Goal: Task Accomplishment & Management: Manage account settings

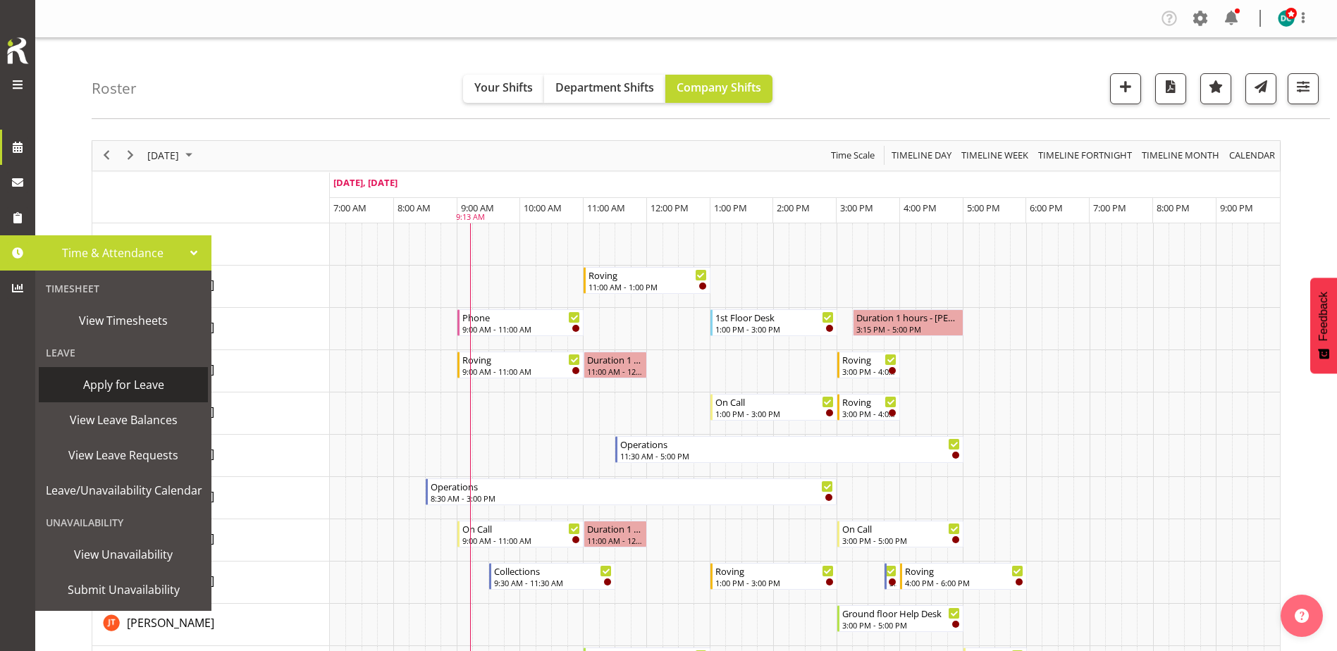
click at [133, 391] on span "Apply for Leave" at bounding box center [123, 384] width 155 height 21
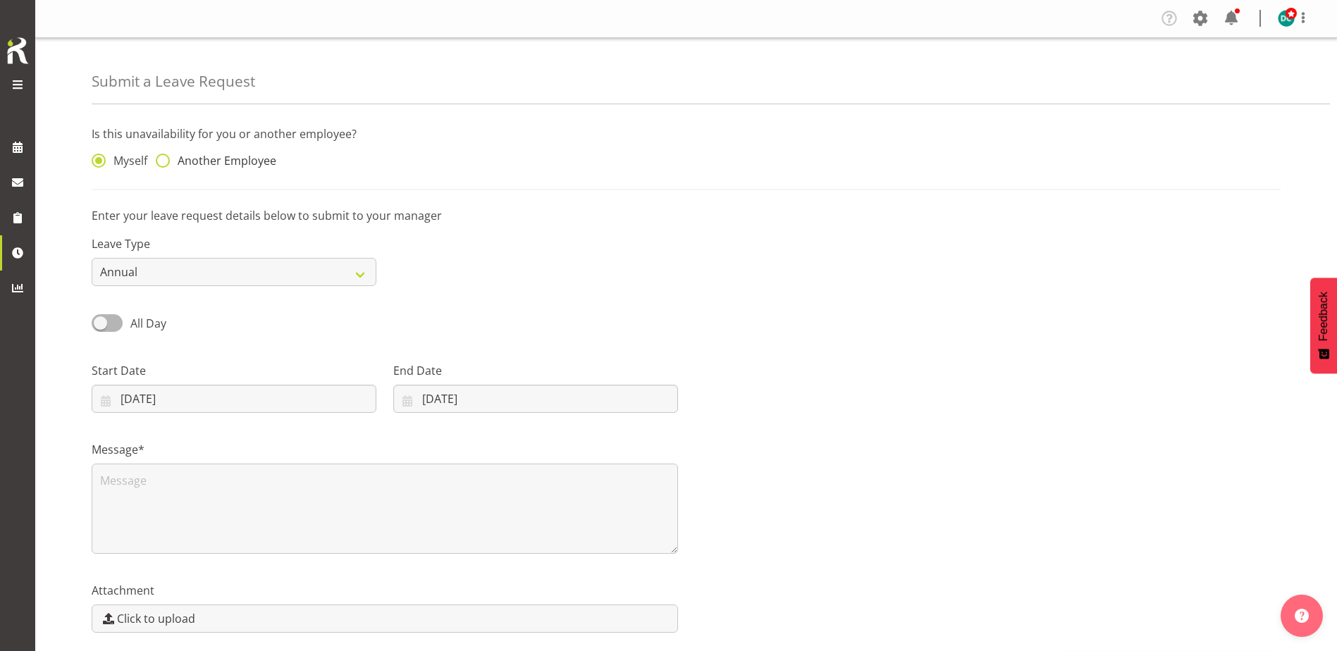
click at [173, 162] on span "Another Employee" at bounding box center [223, 161] width 106 height 14
click at [165, 162] on input "Another Employee" at bounding box center [160, 161] width 9 height 9
radio input "true"
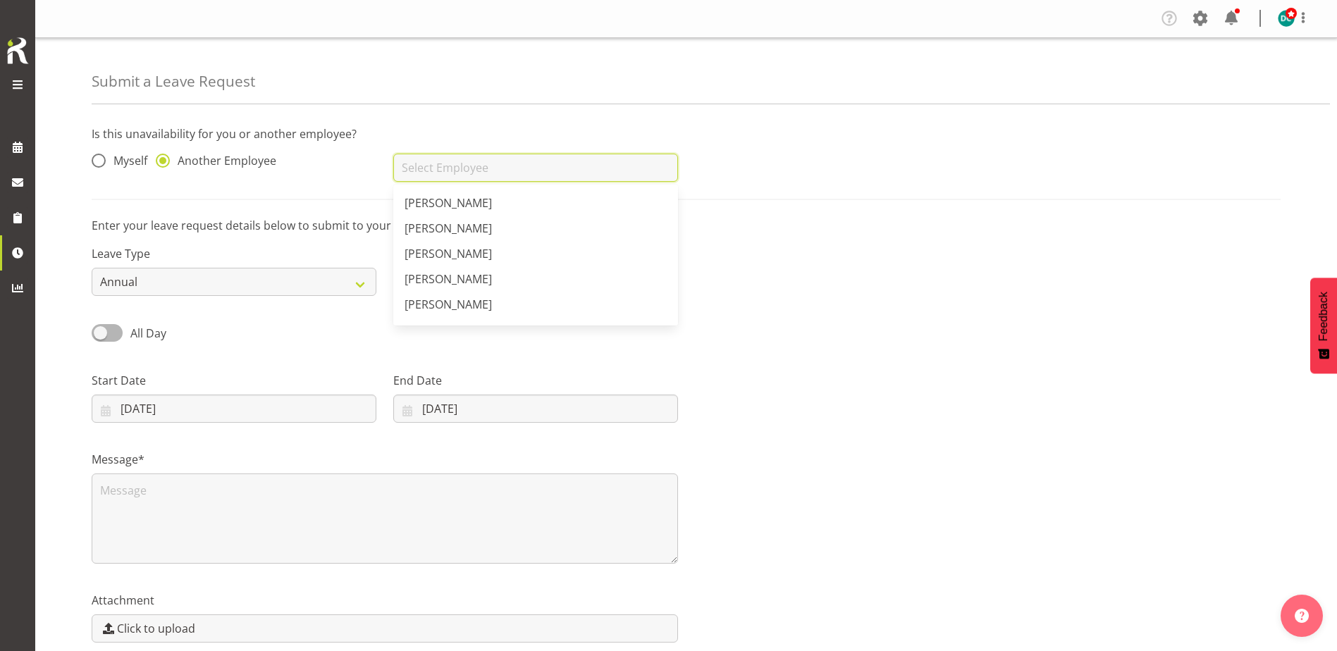
click at [439, 168] on input "text" at bounding box center [535, 168] width 285 height 28
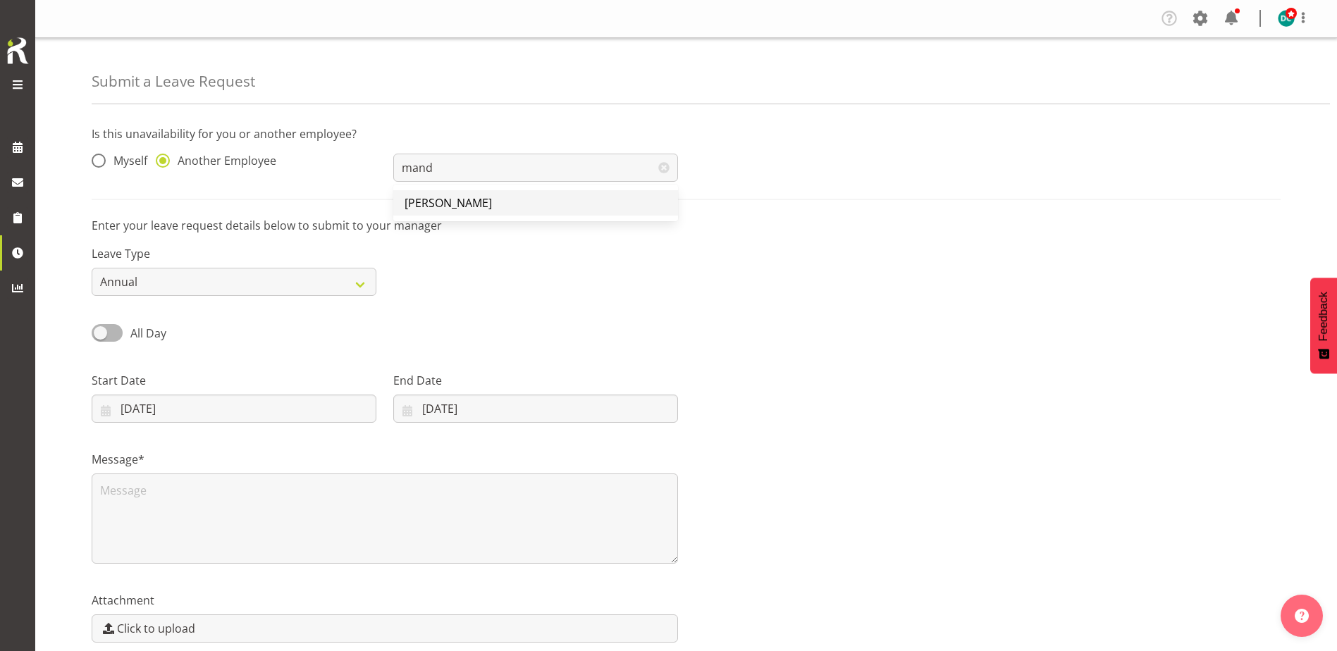
click at [443, 210] on span "[PERSON_NAME]" at bounding box center [448, 203] width 87 height 16
type input "[PERSON_NAME]"
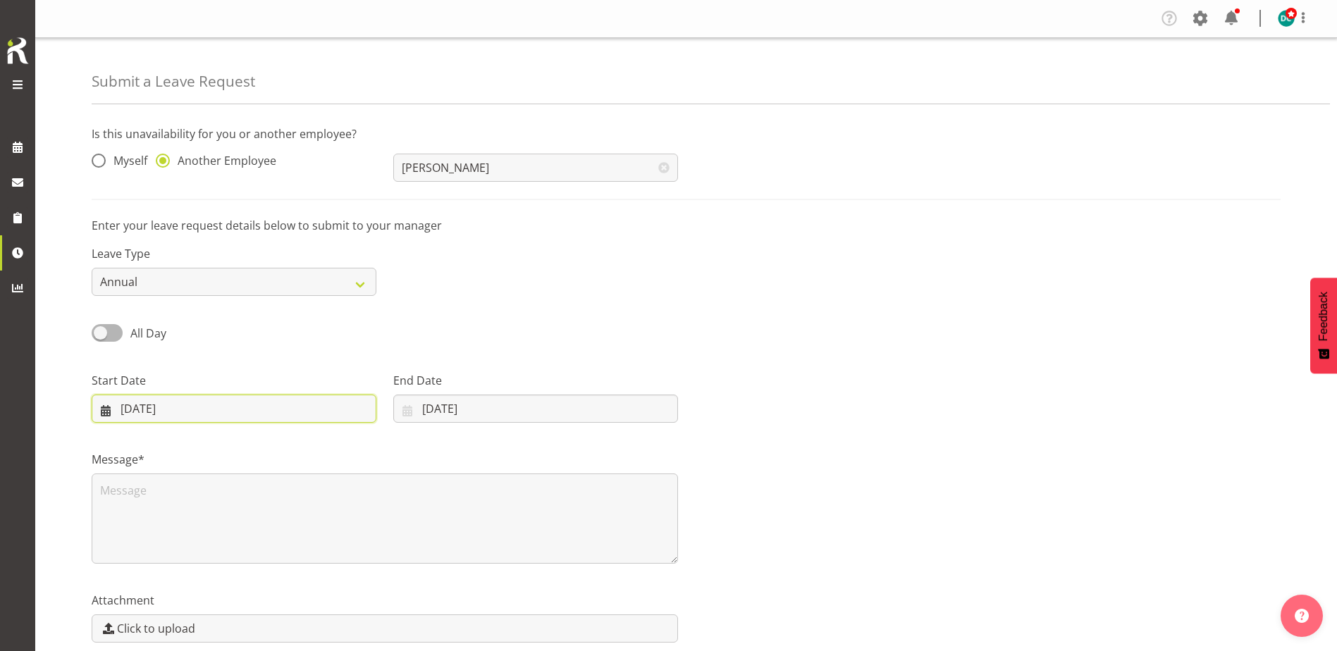
click at [153, 407] on input "[DATE]" at bounding box center [234, 409] width 285 height 28
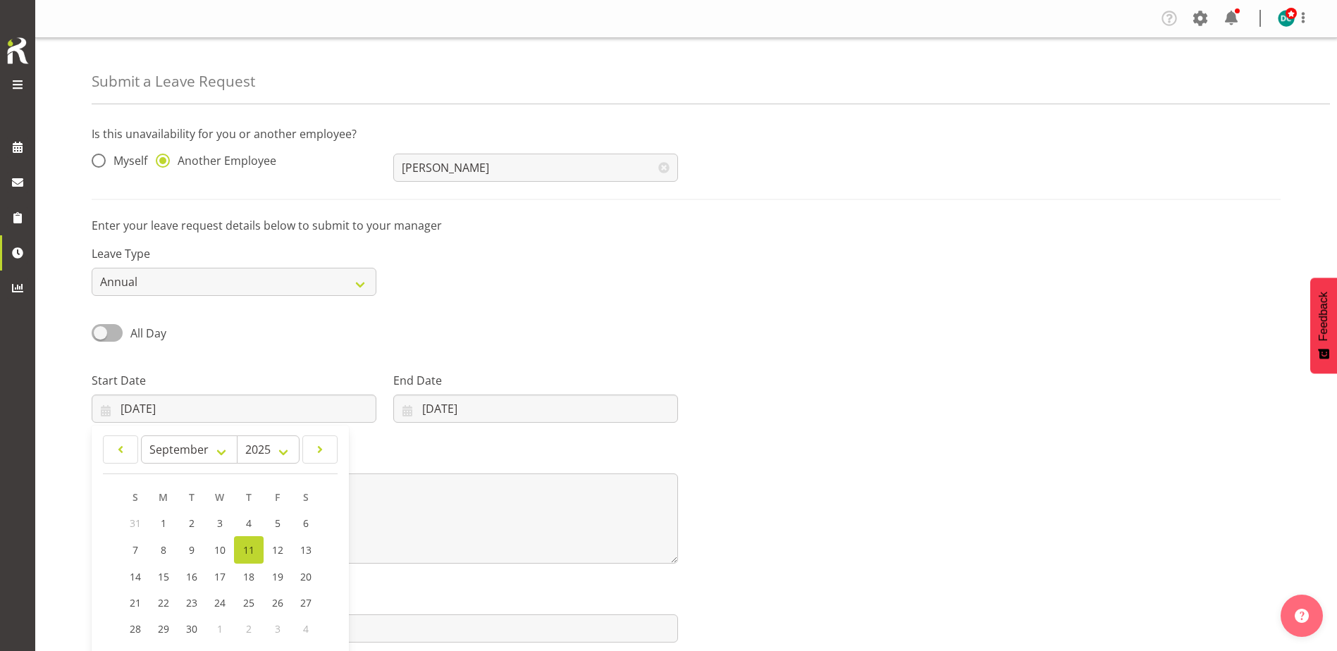
click at [496, 322] on div "All Day Single Day" at bounding box center [686, 329] width 1206 height 48
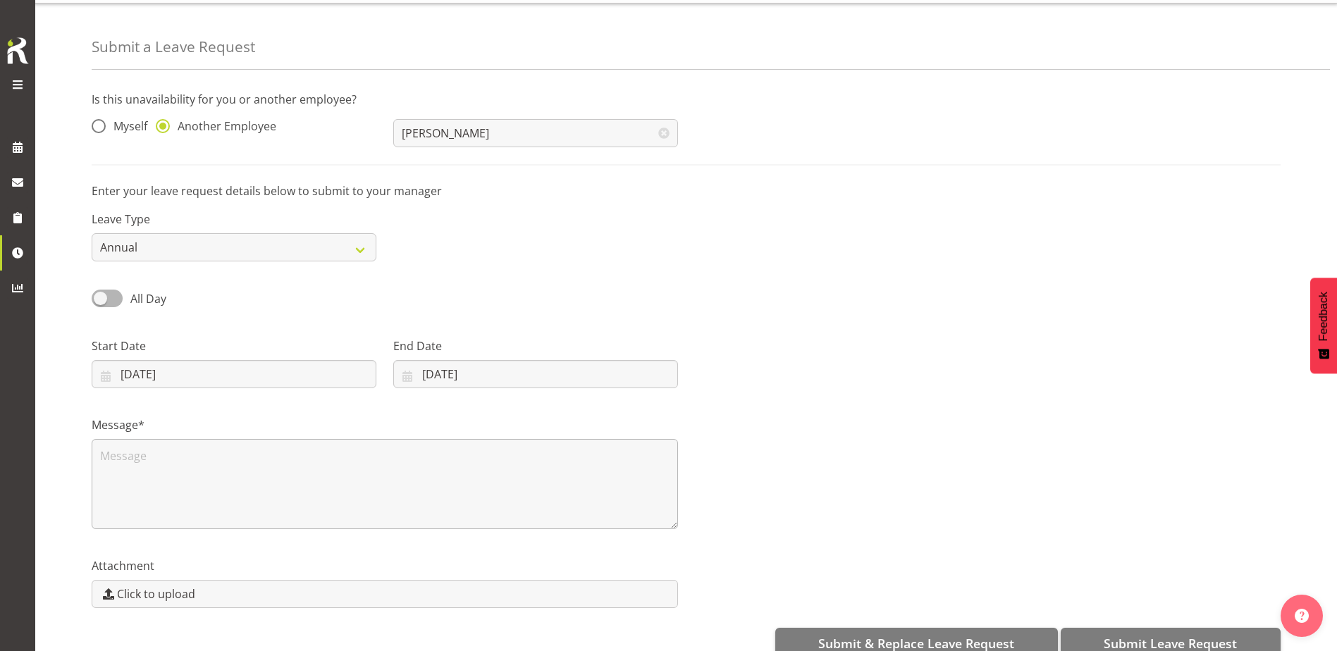
scroll to position [63, 0]
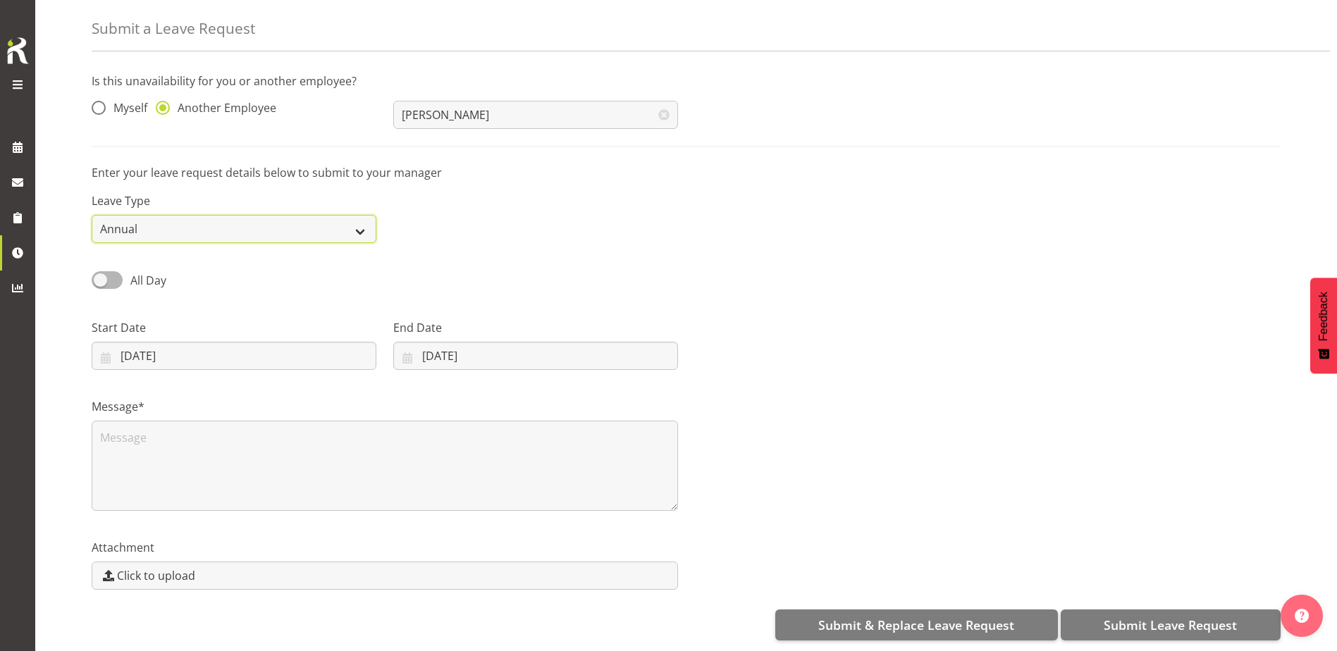
click at [216, 215] on select "Annual Sick Leave Without Pay Bereavement Domestic Violence Parental Jury Servi…" at bounding box center [234, 229] width 285 height 28
select select "Sick"
click at [92, 215] on select "Annual Sick Leave Without Pay Bereavement Domestic Violence Parental Jury Servi…" at bounding box center [234, 229] width 285 height 28
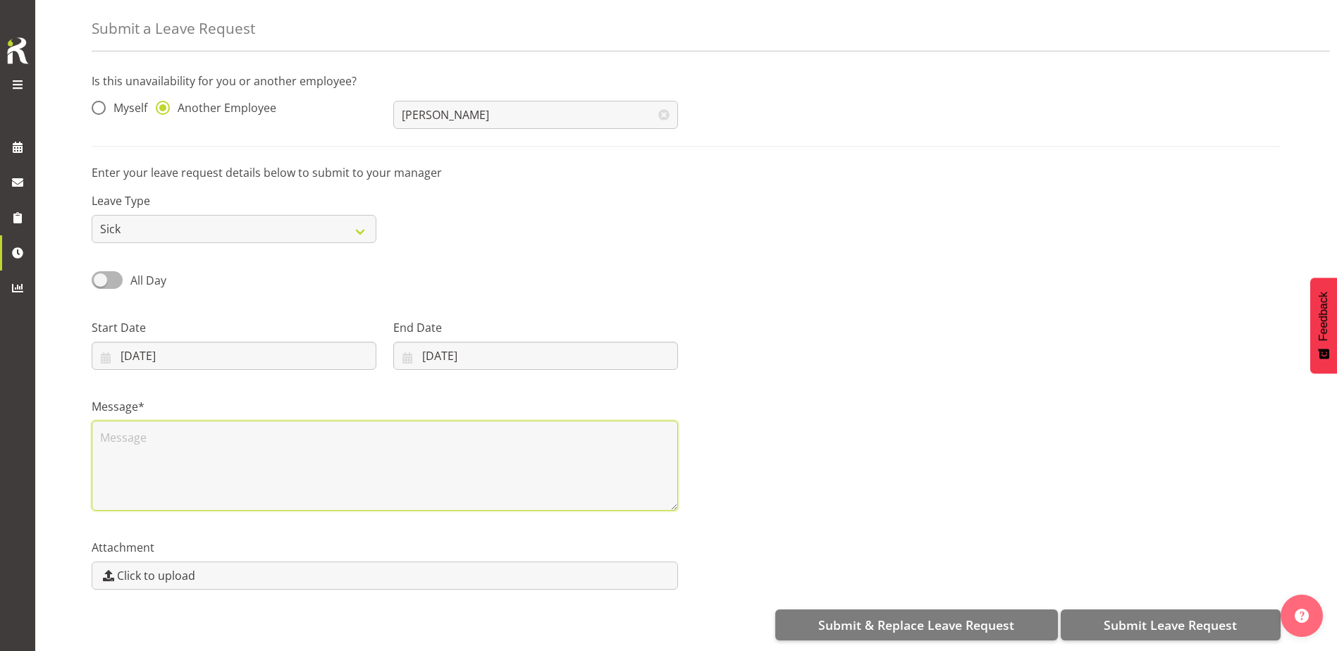
click at [169, 447] on textarea at bounding box center [385, 466] width 587 height 90
type textarea "Sick"
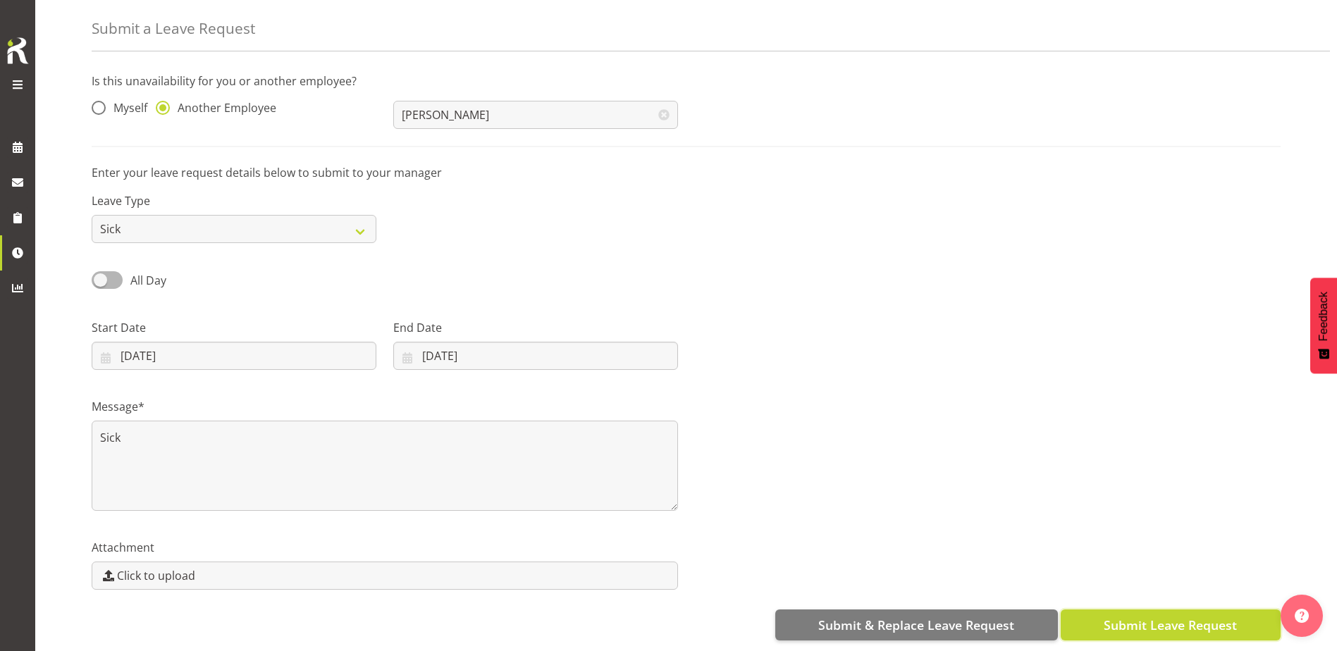
click at [1187, 610] on button "Submit Leave Request" at bounding box center [1171, 625] width 220 height 31
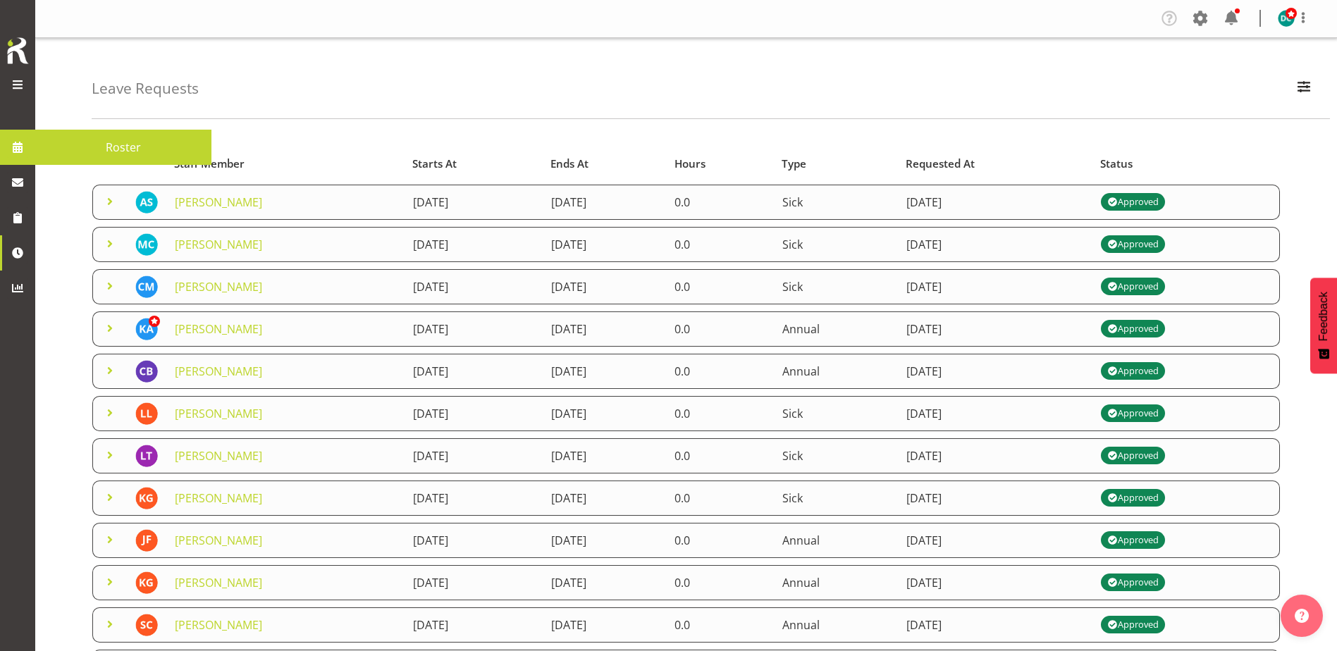
click at [36, 142] on link "Roster" at bounding box center [123, 147] width 176 height 35
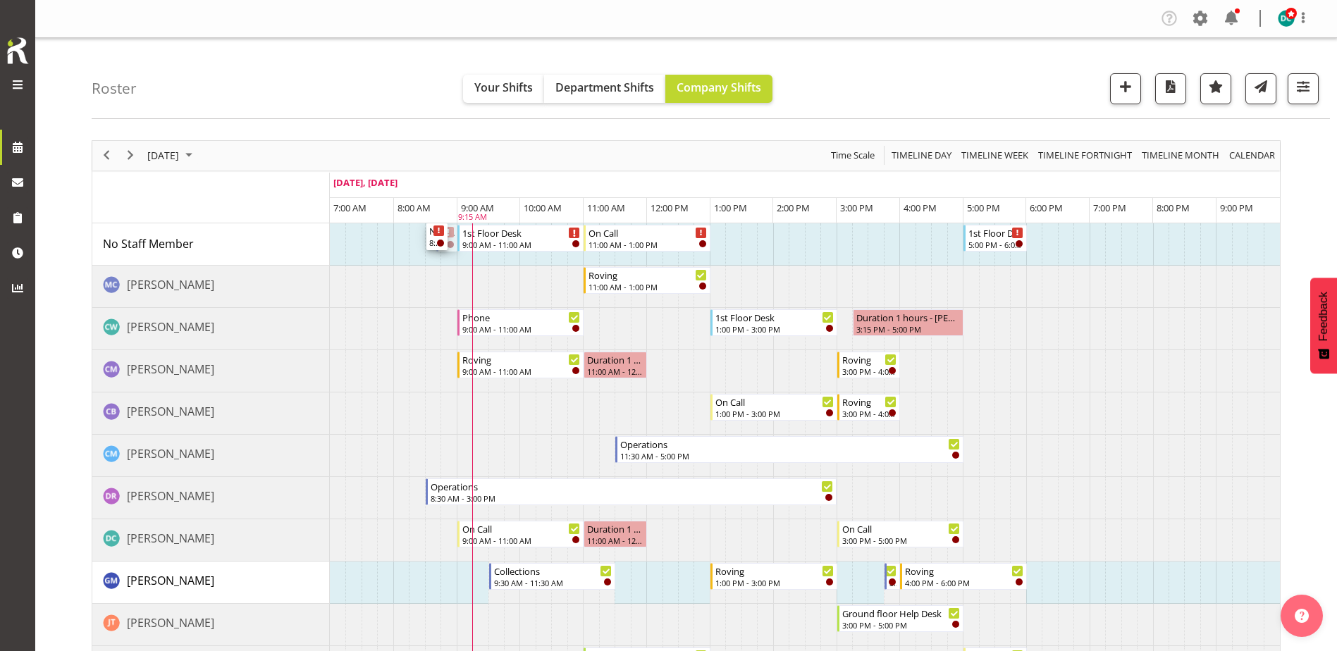
drag, startPoint x: 445, startPoint y: 241, endPoint x: 452, endPoint y: 253, distance: 13.9
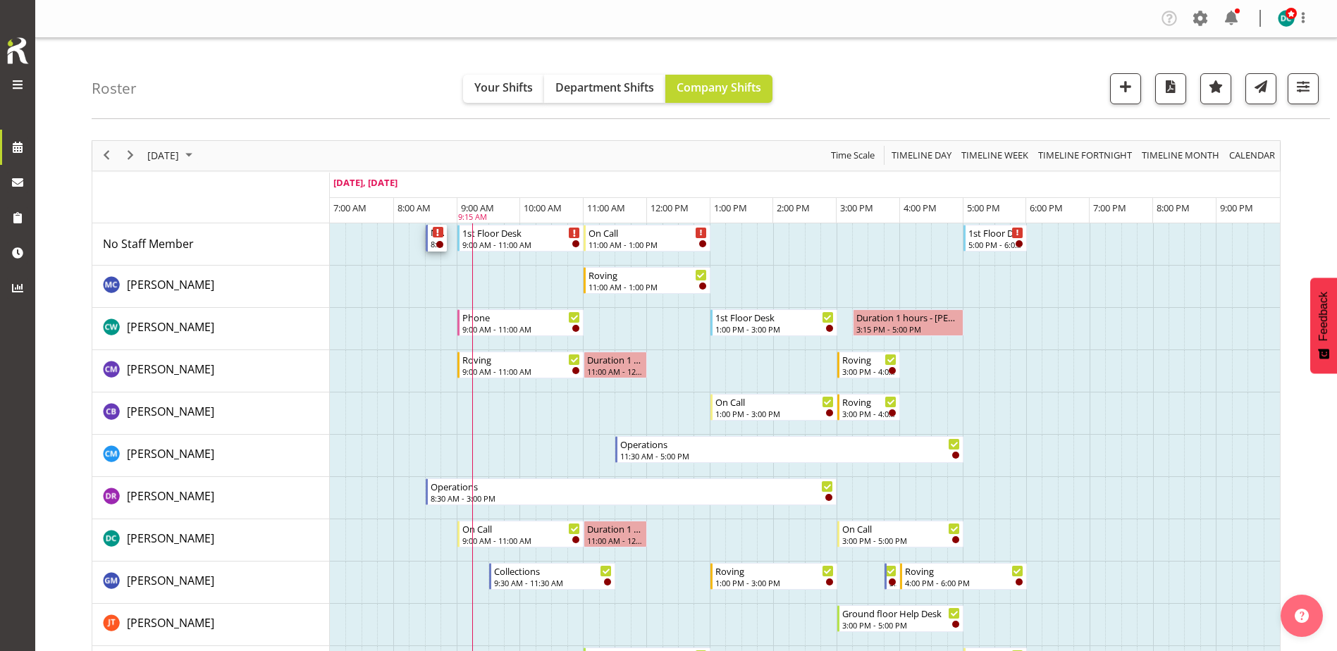
click at [438, 240] on div "8:30 AM - 8:50 AM" at bounding box center [437, 243] width 13 height 11
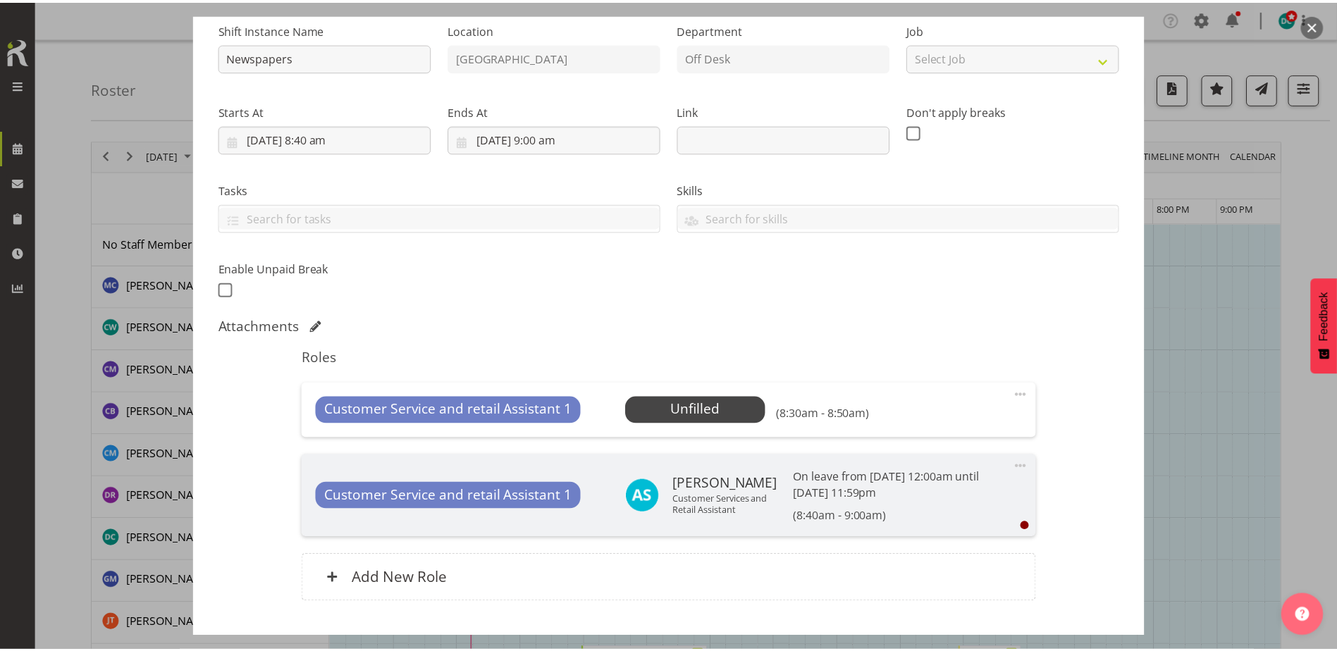
scroll to position [235, 0]
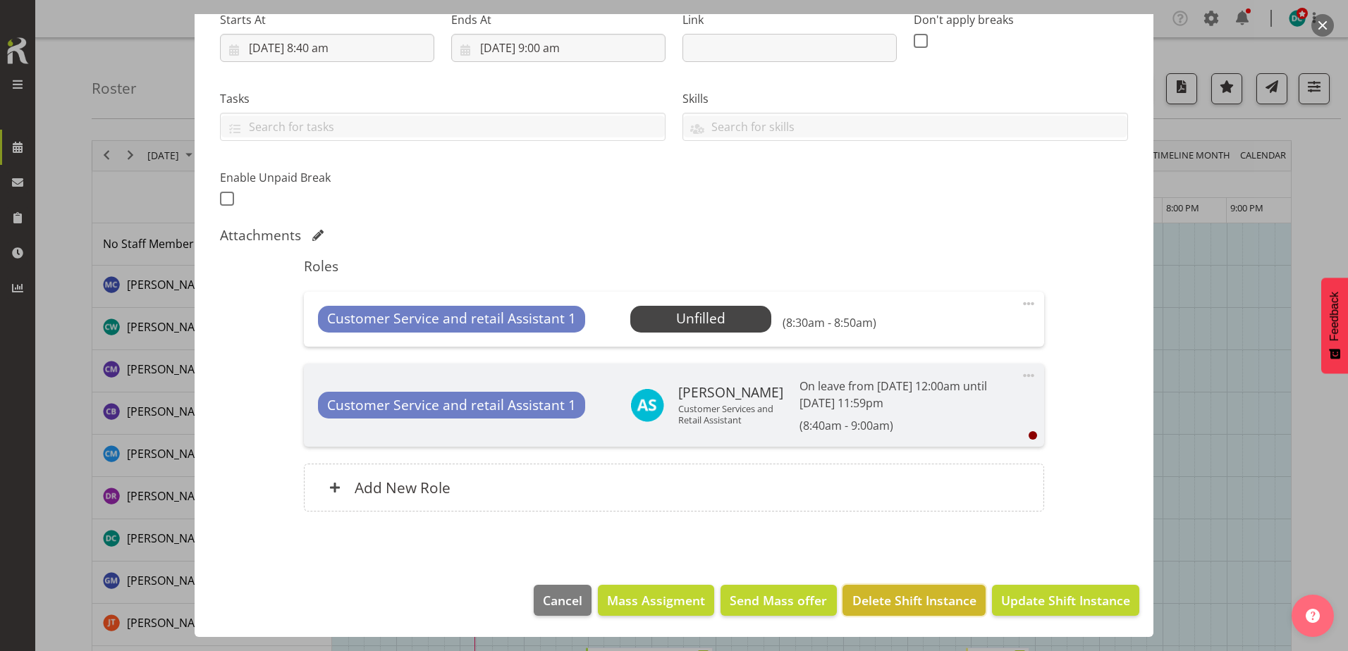
click at [914, 593] on span "Delete Shift Instance" at bounding box center [914, 600] width 124 height 18
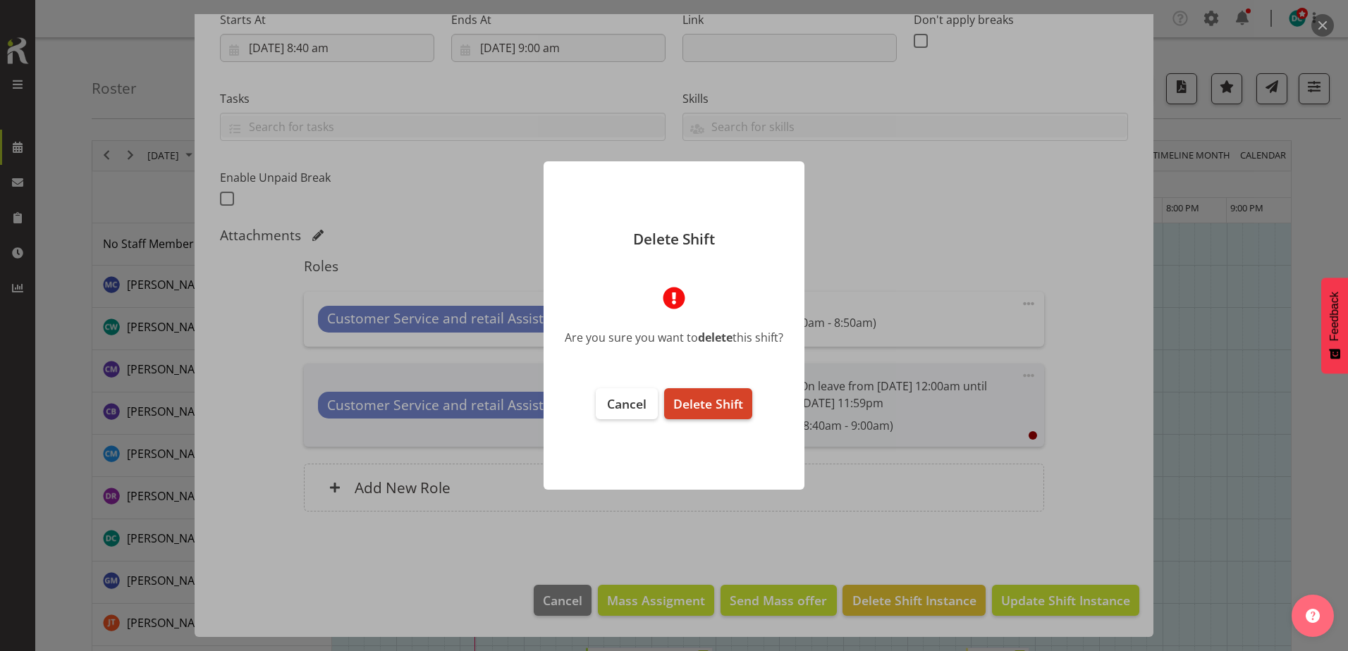
click at [712, 403] on span "Delete Shift" at bounding box center [708, 403] width 70 height 17
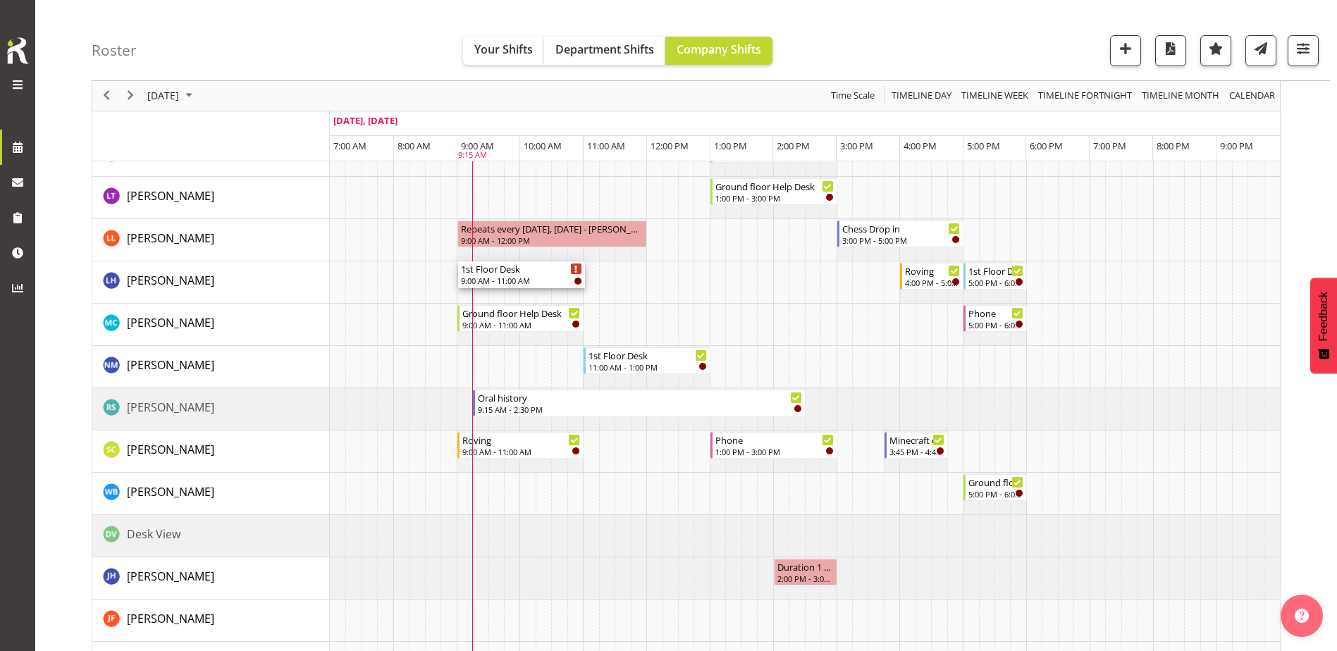
scroll to position [775, 0]
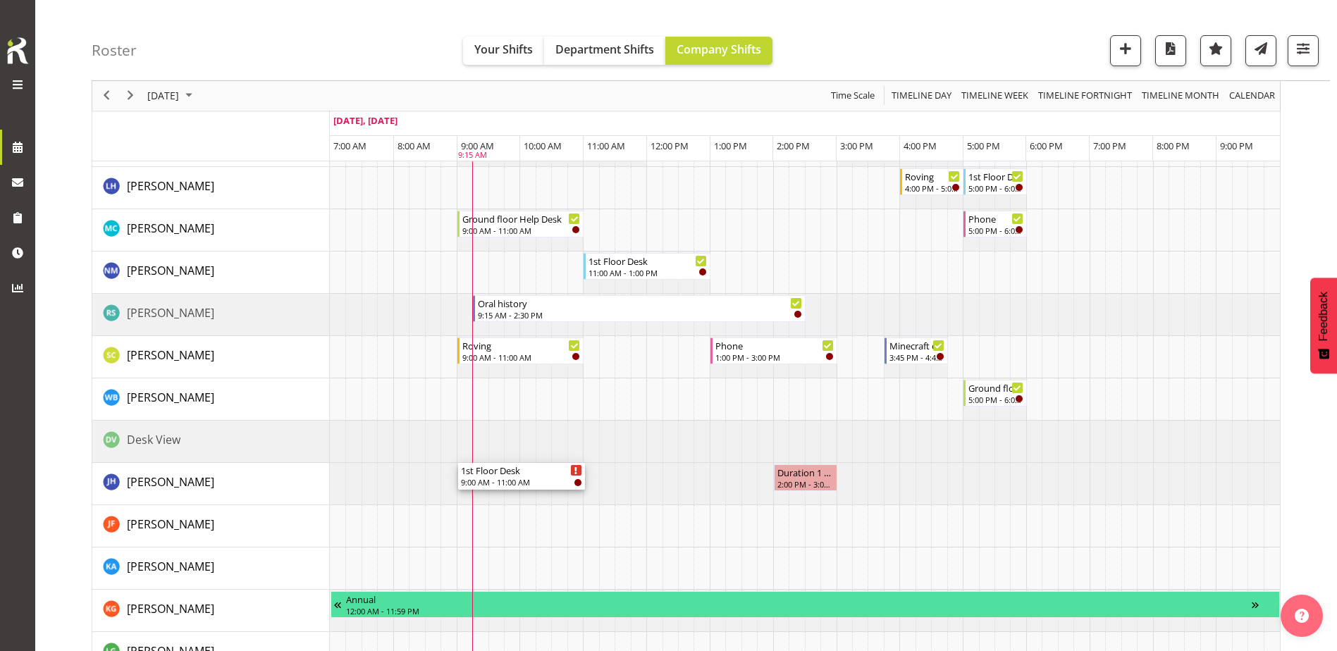
drag, startPoint x: 521, startPoint y: 235, endPoint x: 515, endPoint y: 493, distance: 257.4
click at [515, 493] on div "1st Floor Desk 9:00 AM - 11:00 AM On Call 11:00 AM - 1:00 PM 1st Floor Desk 5:0…" at bounding box center [805, 273] width 950 height 1650
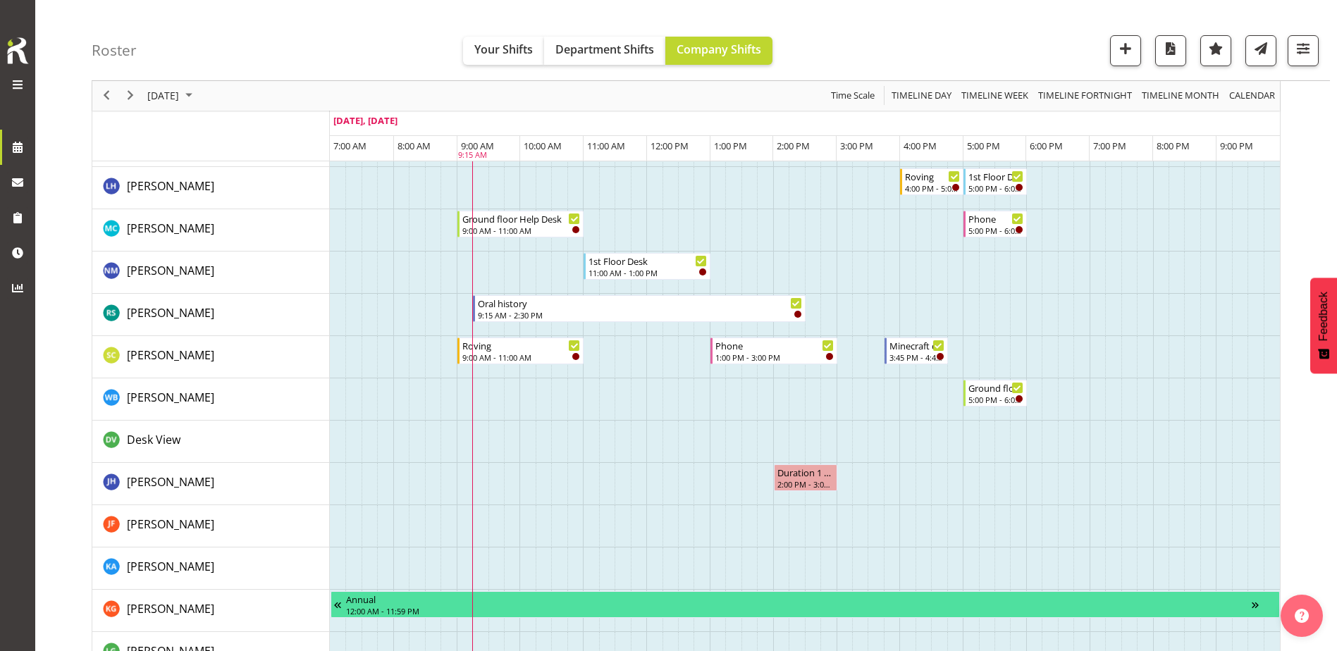
click at [546, 529] on td "Timeline Day of September 11, 2025" at bounding box center [544, 526] width 16 height 42
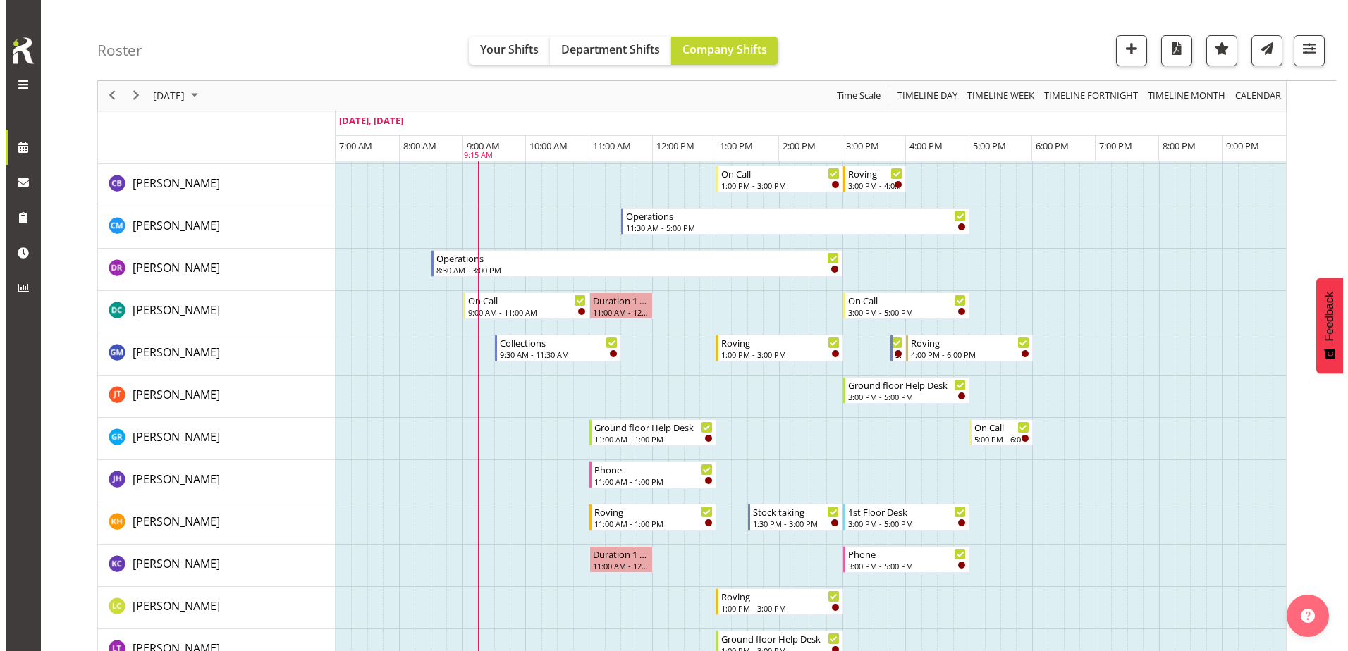
scroll to position [0, 0]
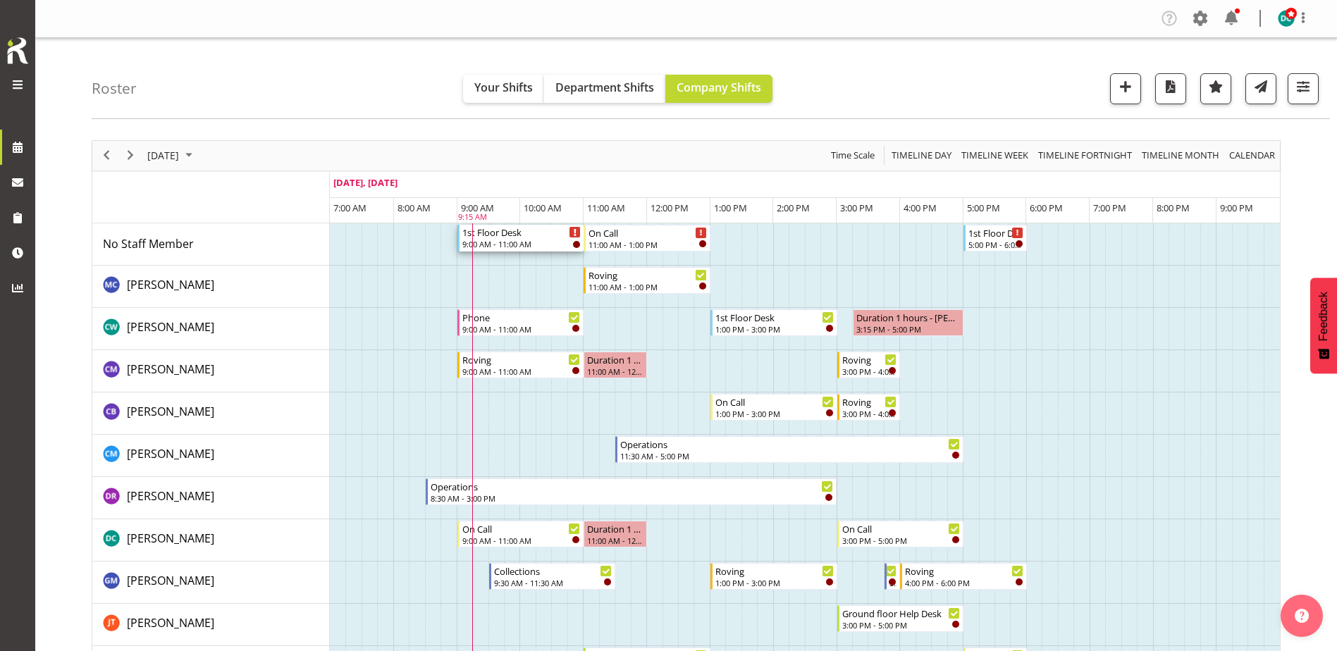
click at [519, 238] on div "1st Floor Desk" at bounding box center [521, 232] width 119 height 14
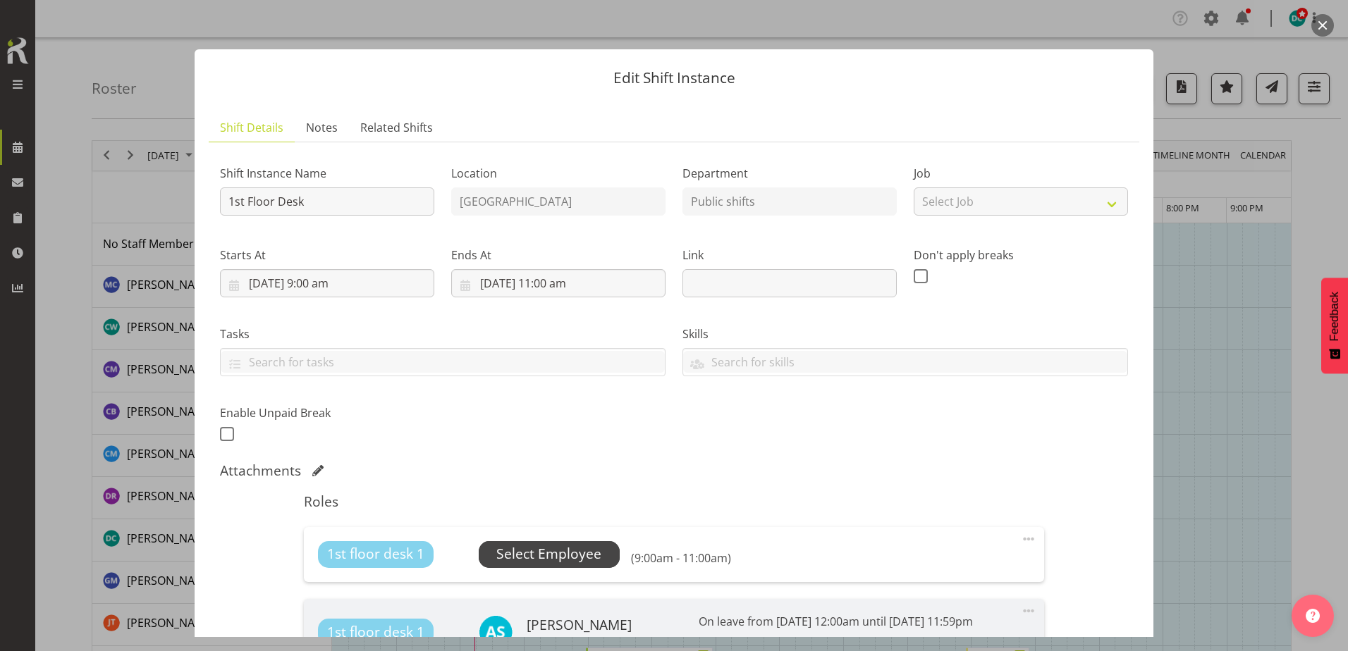
click at [528, 543] on span "Select Employee" at bounding box center [549, 554] width 141 height 27
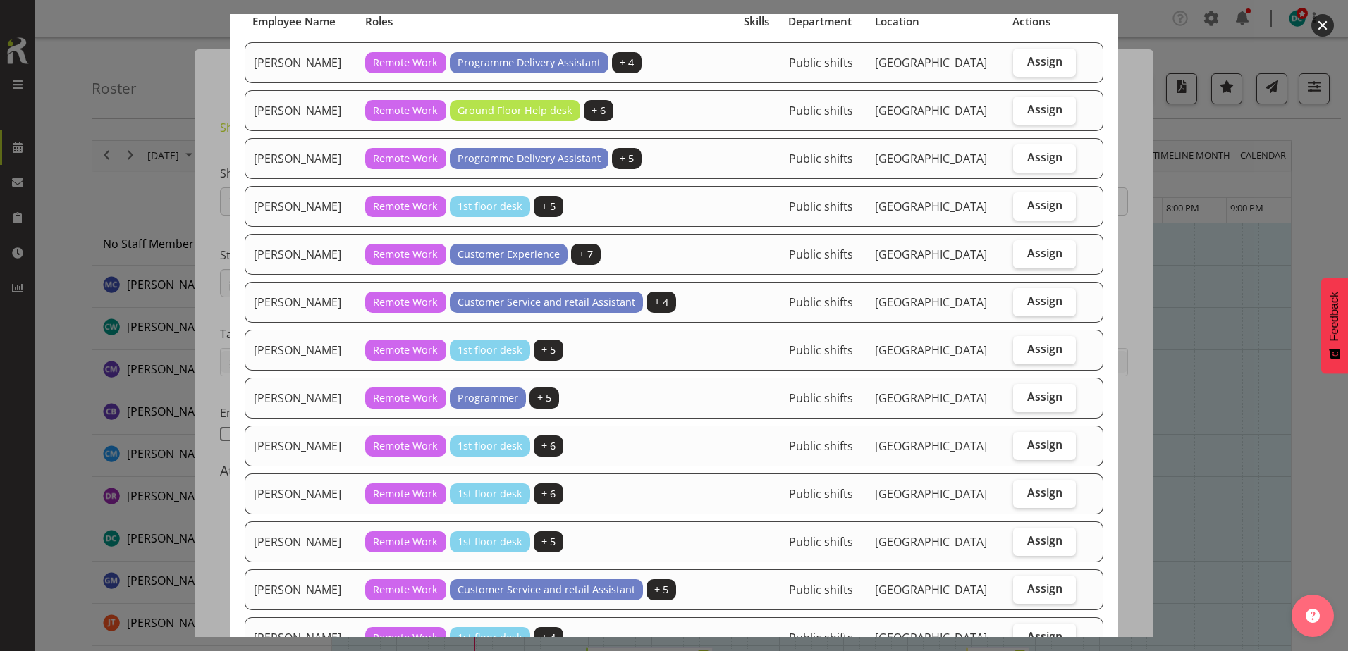
scroll to position [211, 0]
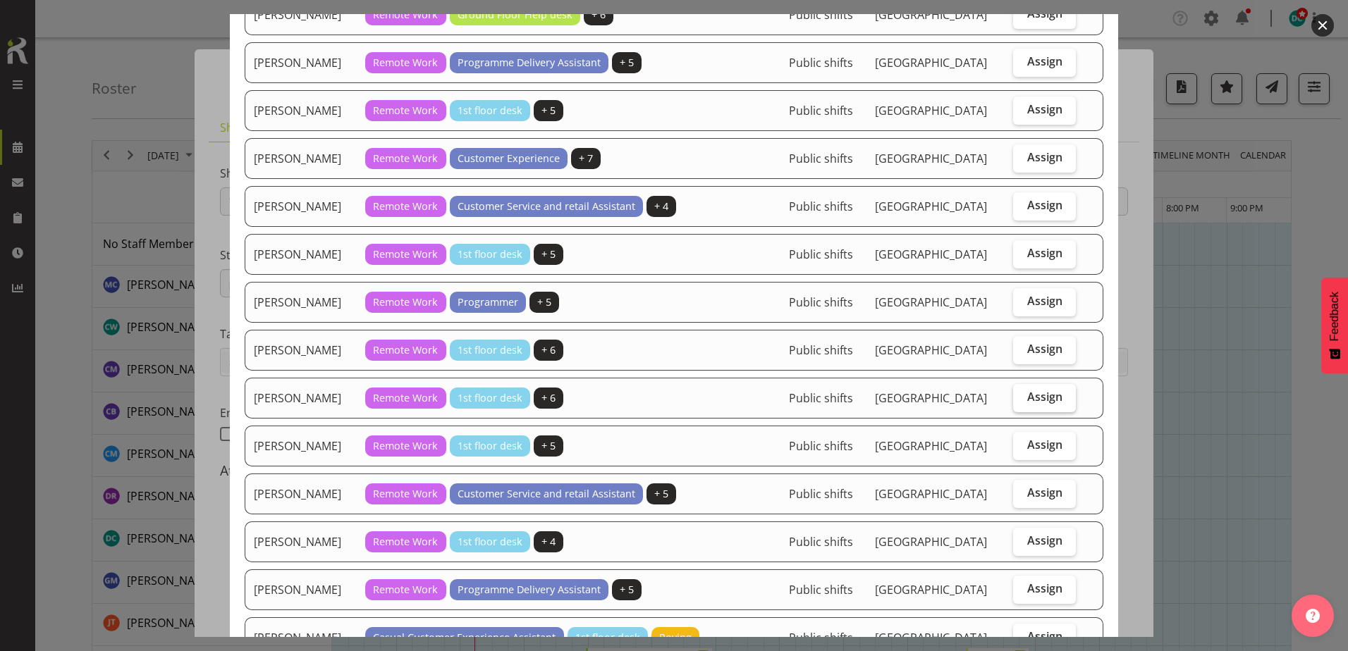
click at [1038, 395] on span "Assign" at bounding box center [1044, 397] width 35 height 14
click at [1022, 395] on input "Assign" at bounding box center [1017, 397] width 9 height 9
checkbox input "true"
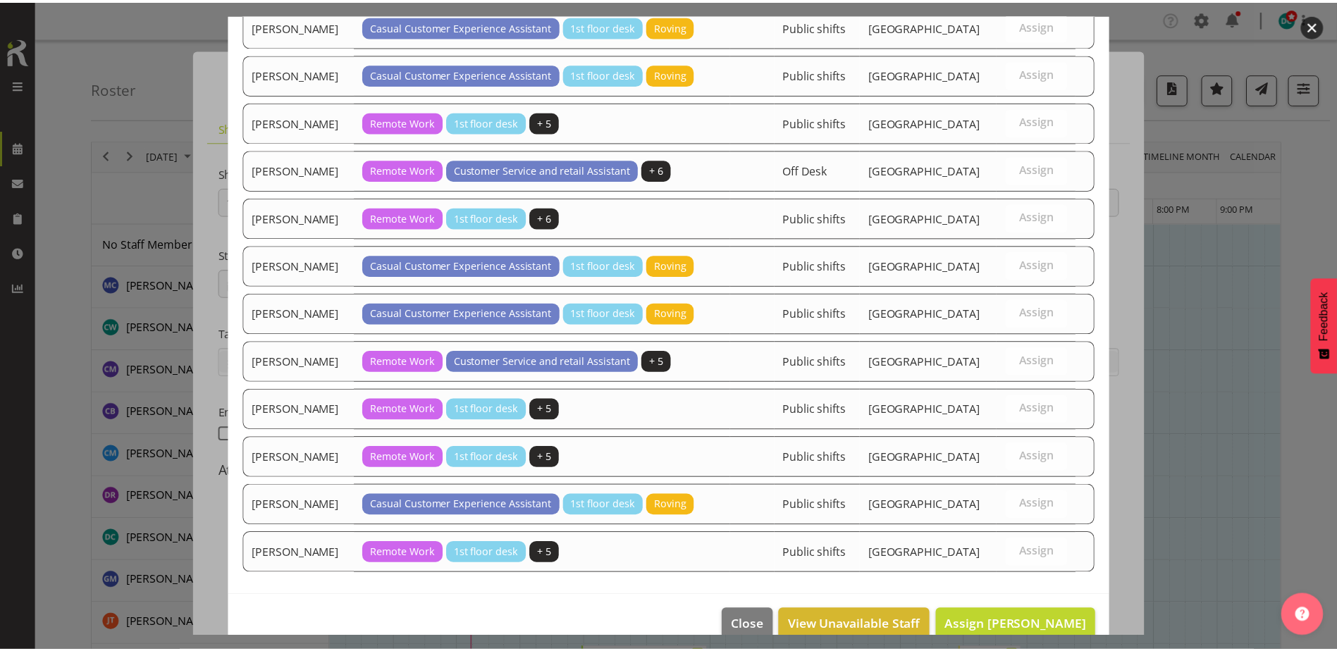
scroll to position [1040, 0]
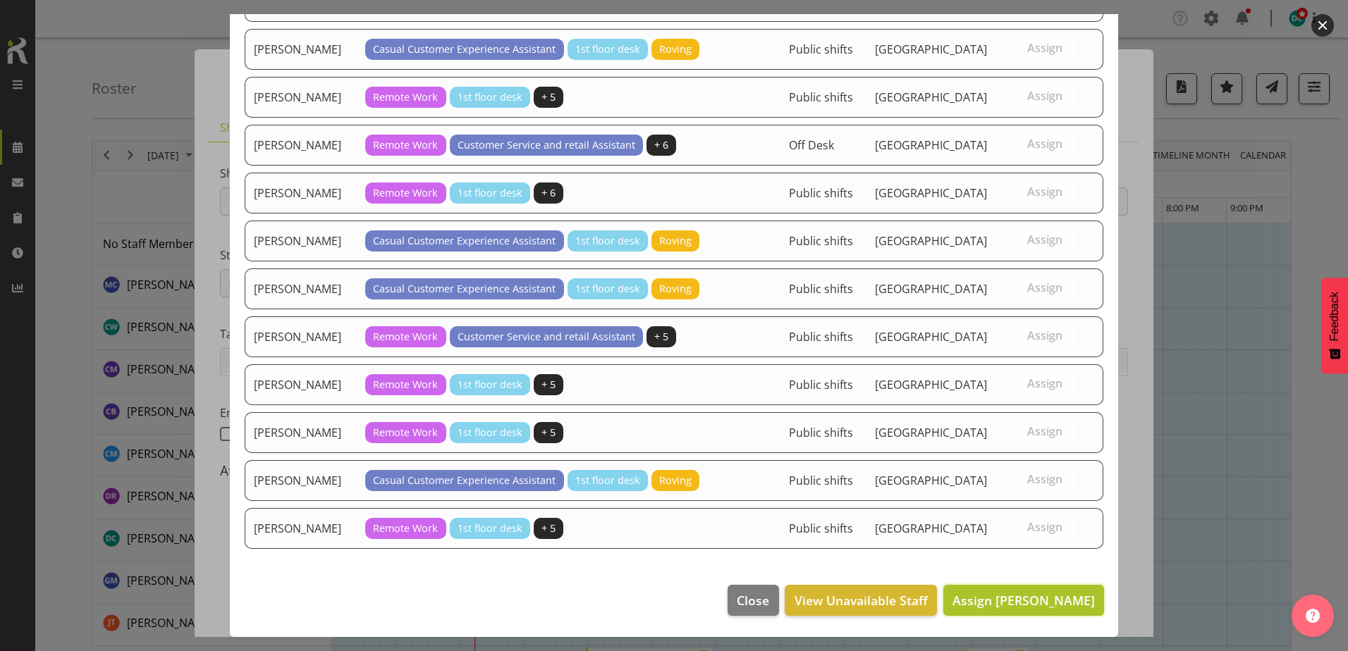
click at [992, 609] on span "Assign [PERSON_NAME]" at bounding box center [1023, 600] width 142 height 18
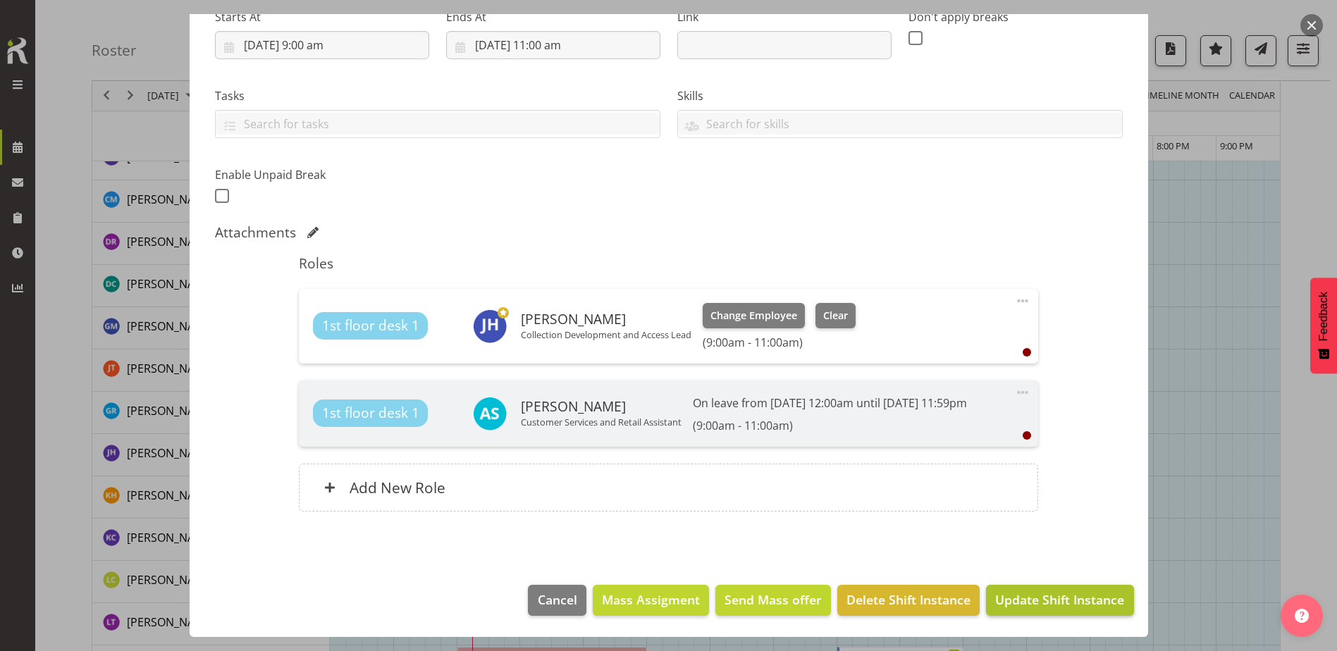
scroll to position [352, 0]
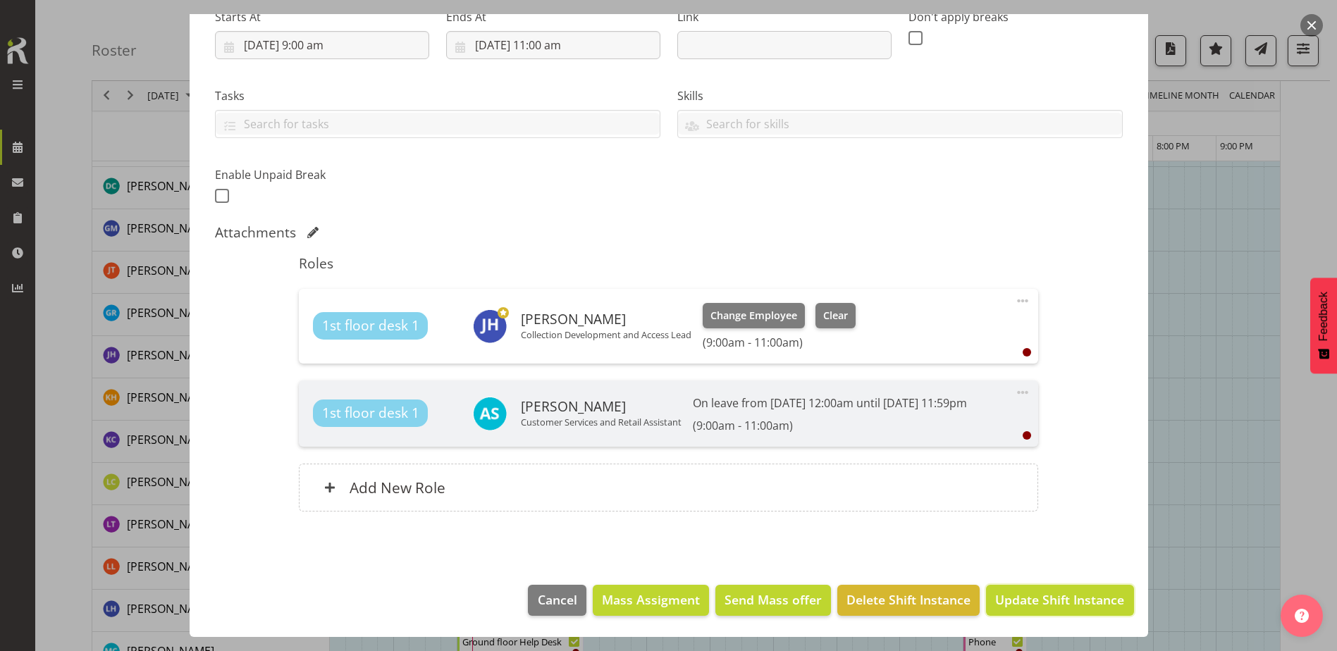
click at [1043, 602] on span "Update Shift Instance" at bounding box center [1059, 600] width 129 height 18
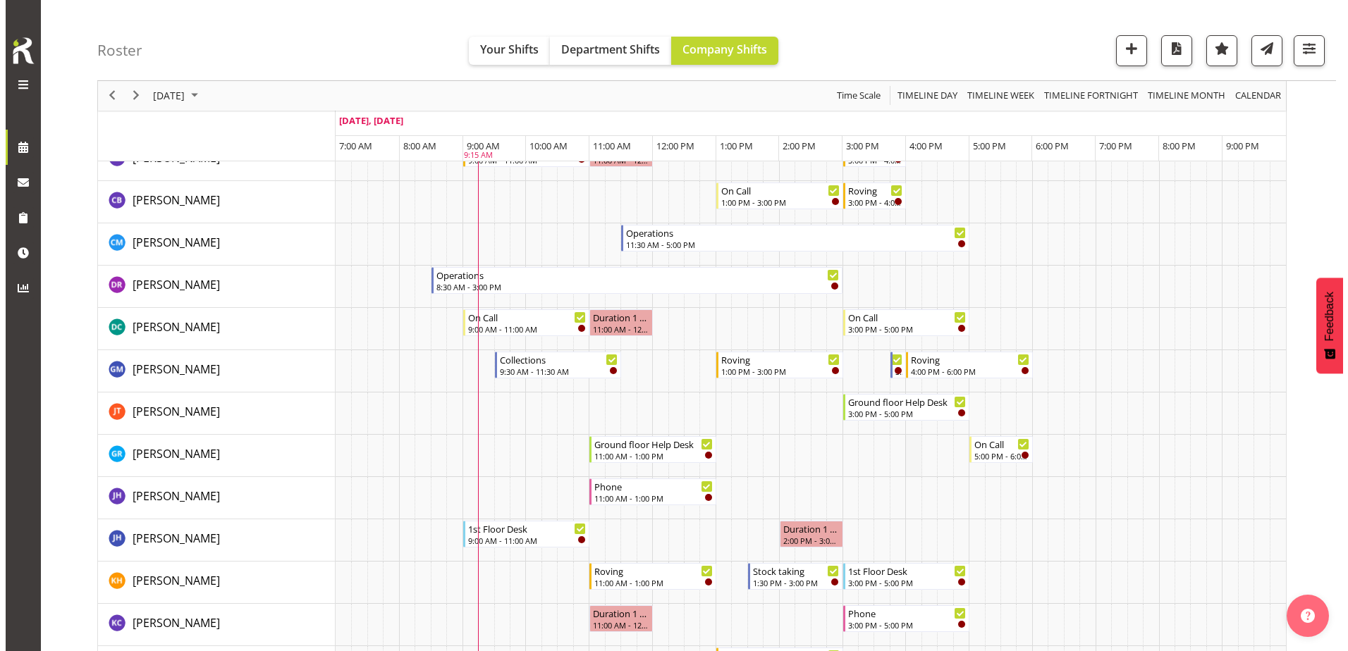
scroll to position [0, 0]
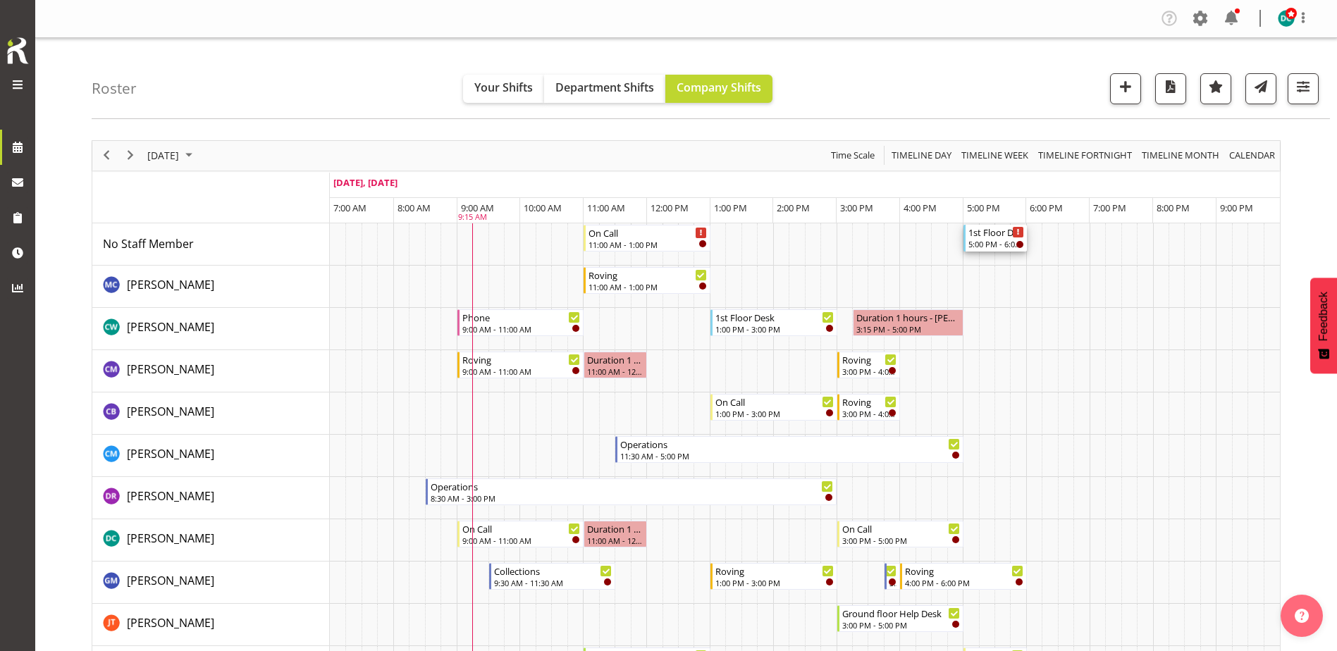
click at [991, 235] on div "1st Floor Desk" at bounding box center [997, 232] width 56 height 14
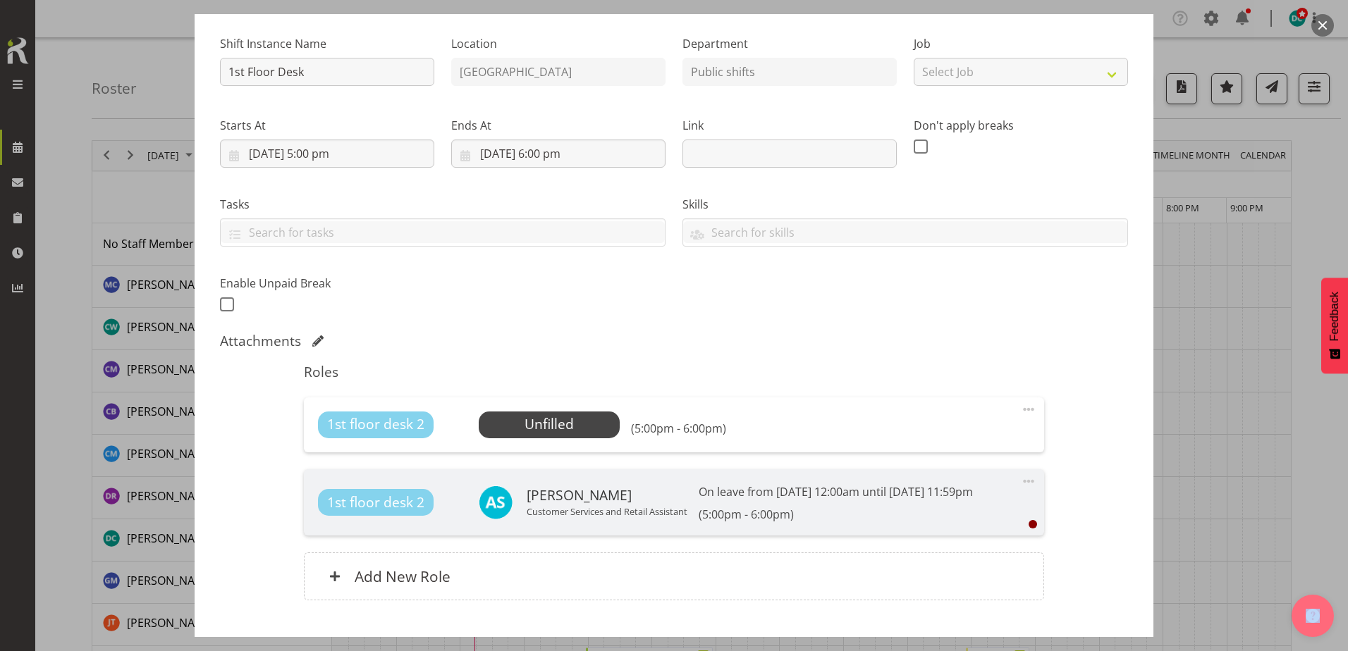
scroll to position [219, 0]
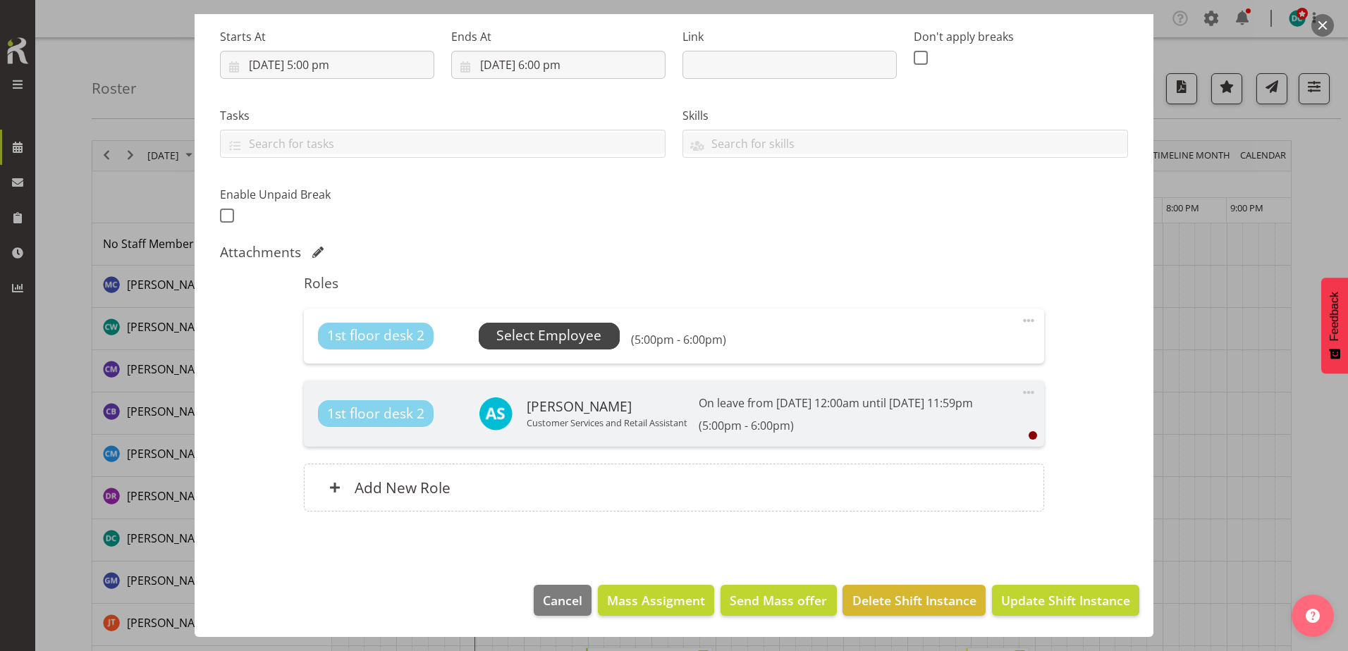
click at [535, 344] on span "Select Employee" at bounding box center [548, 336] width 105 height 20
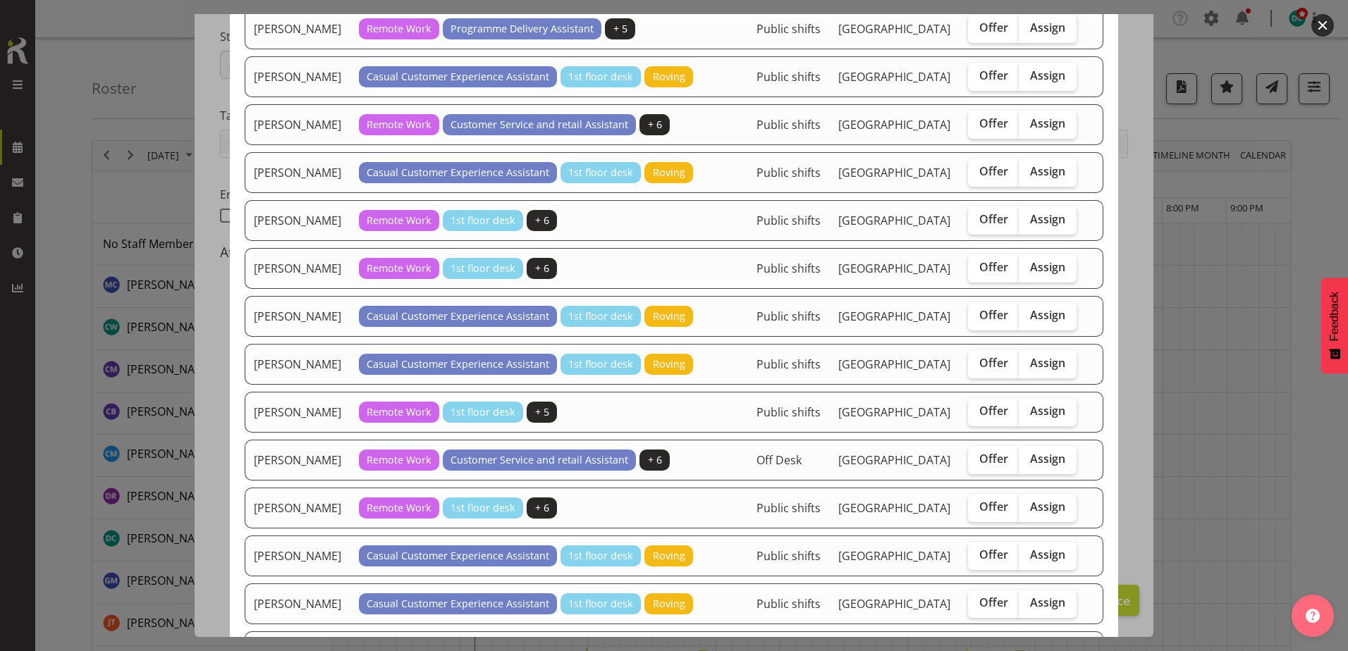
scroll to position [846, 0]
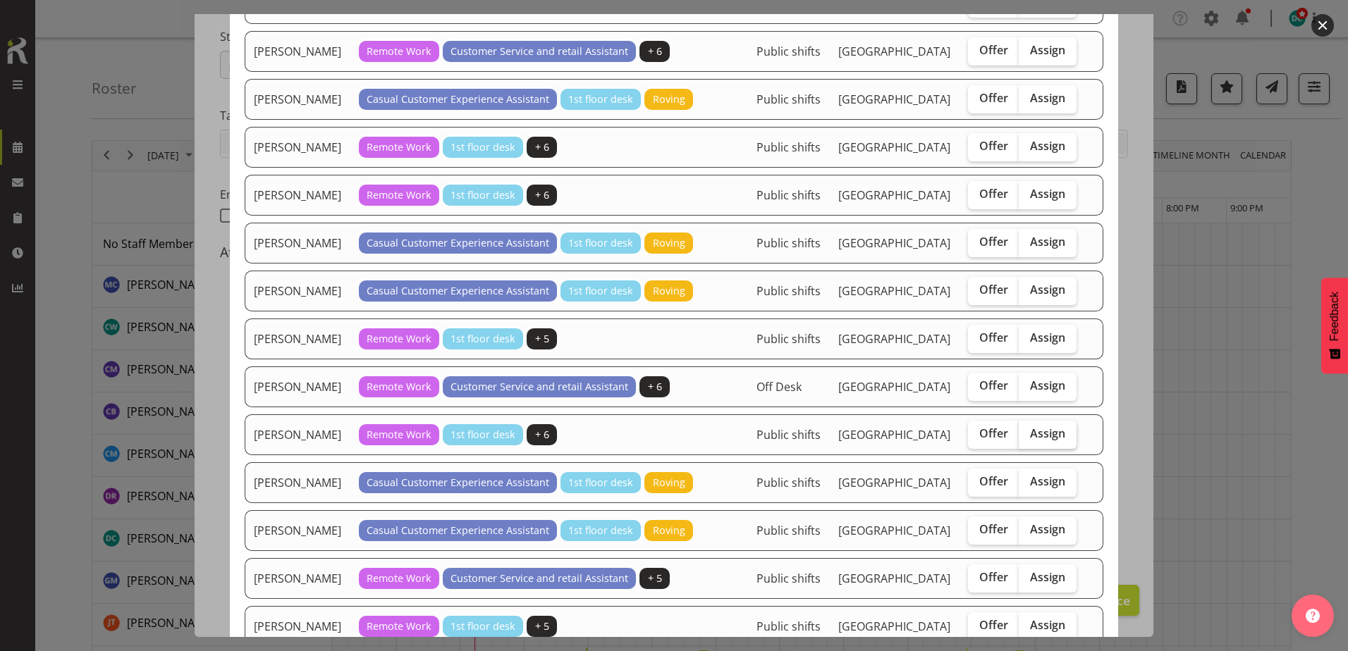
click at [1053, 441] on span "Assign" at bounding box center [1047, 434] width 35 height 14
click at [1028, 439] on input "Assign" at bounding box center [1023, 433] width 9 height 9
checkbox input "true"
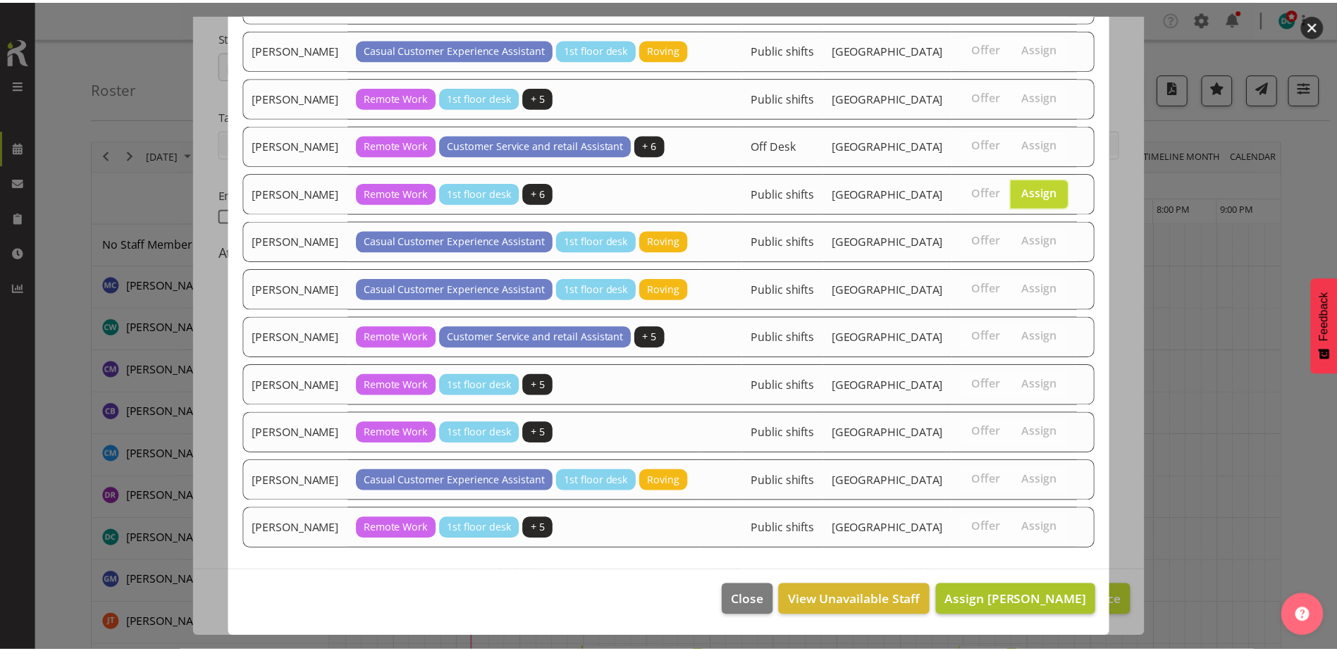
scroll to position [1263, 0]
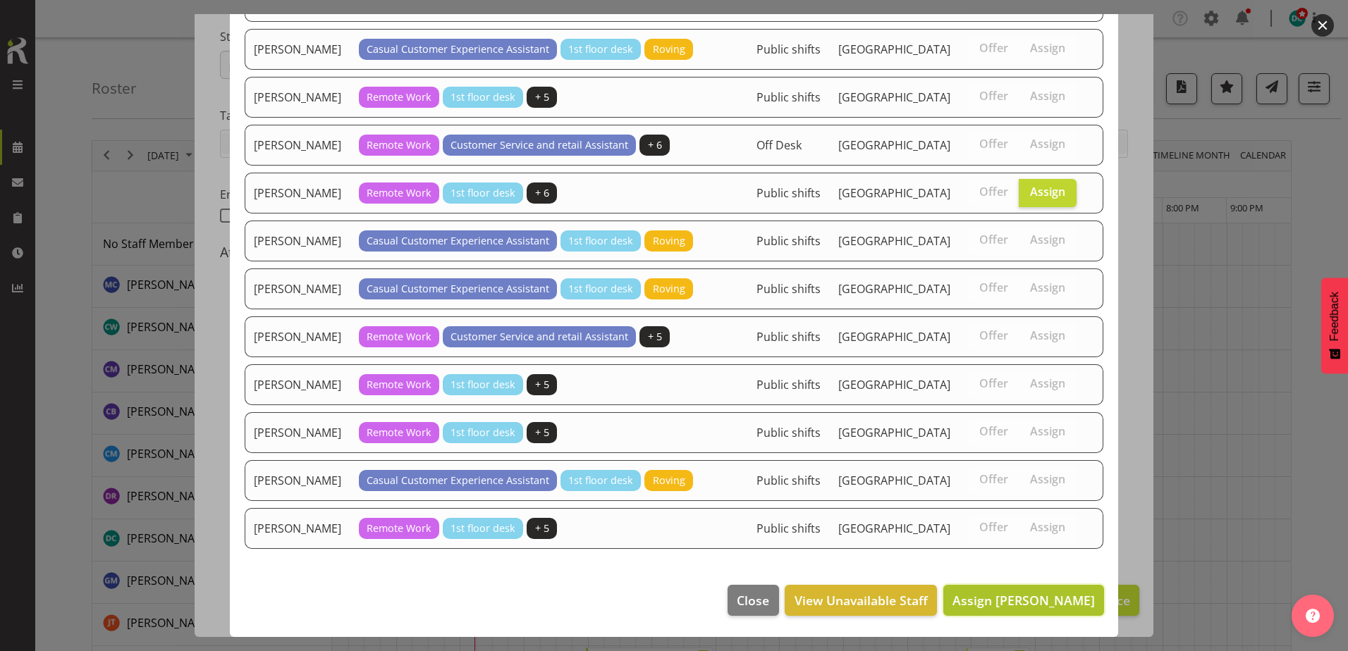
click at [1025, 601] on span "Assign [PERSON_NAME]" at bounding box center [1023, 600] width 142 height 17
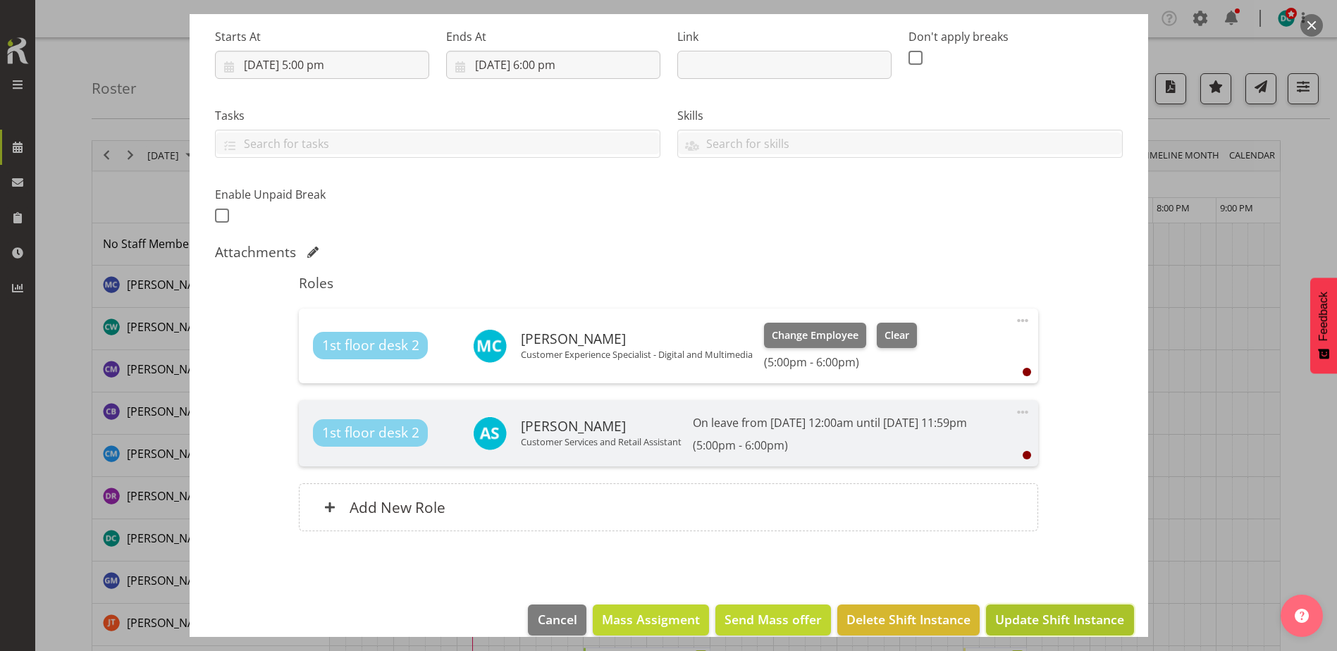
click at [1059, 614] on span "Update Shift Instance" at bounding box center [1059, 620] width 129 height 18
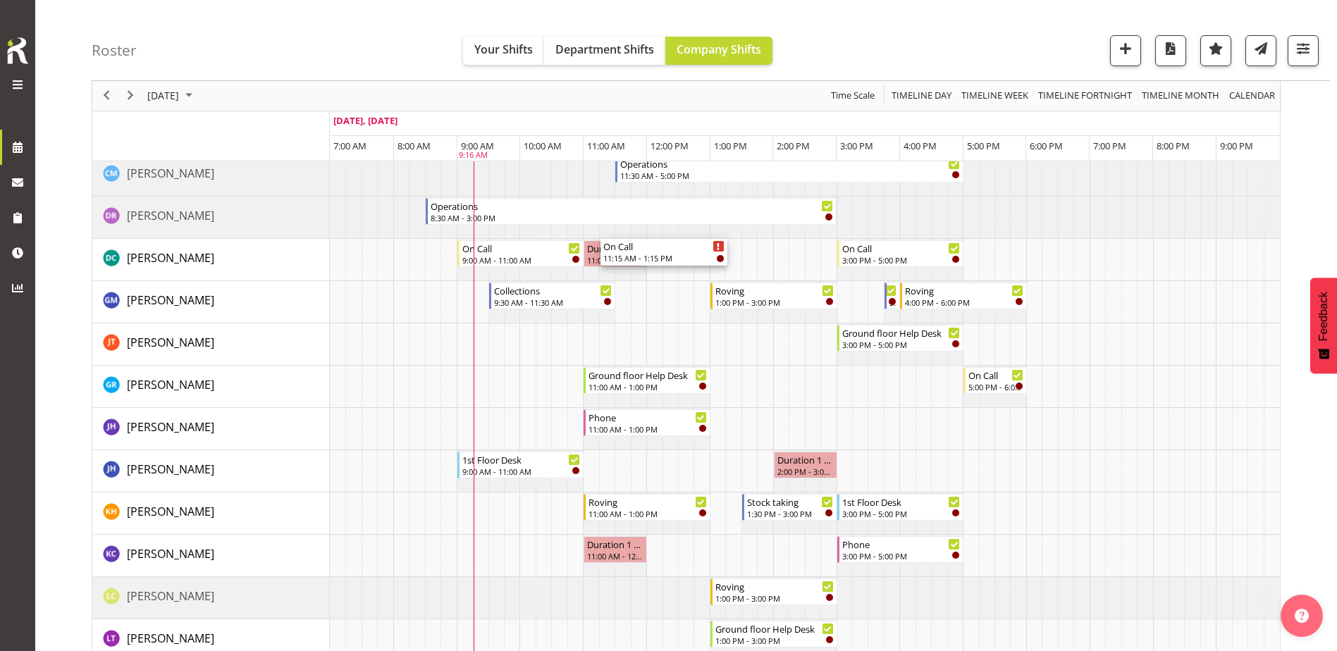
scroll to position [282, 0]
drag, startPoint x: 620, startPoint y: 230, endPoint x: 594, endPoint y: 348, distance: 120.7
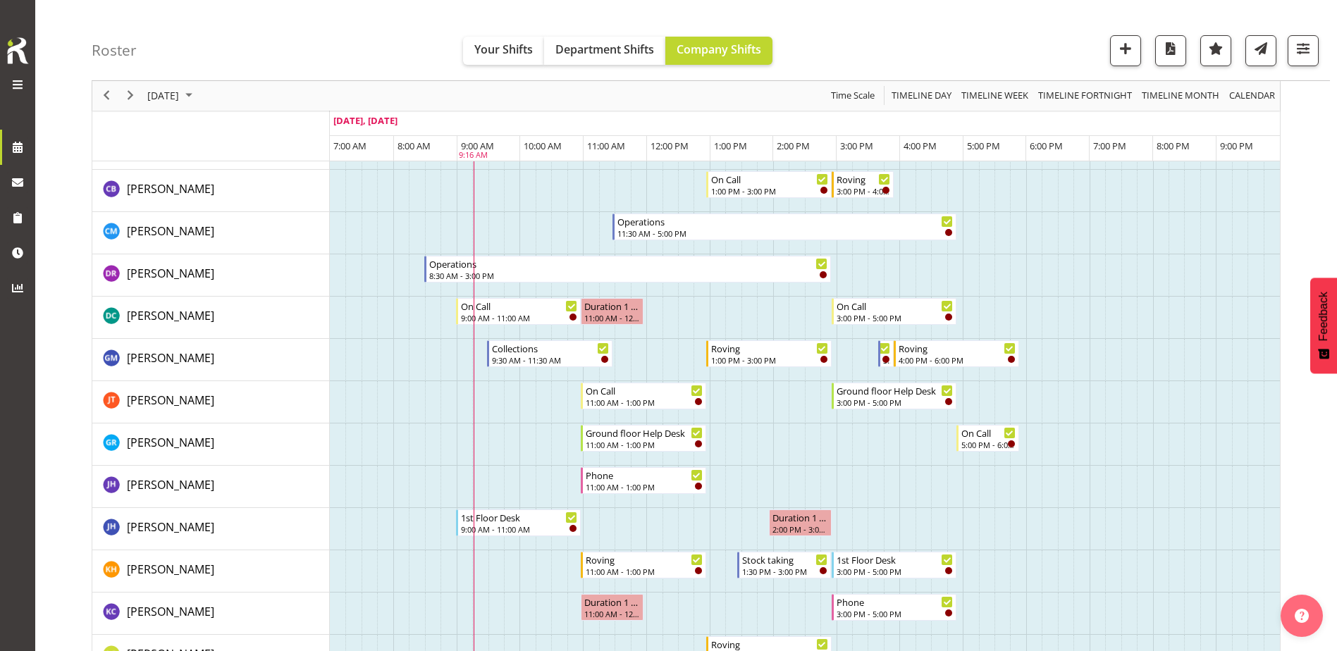
scroll to position [211, 0]
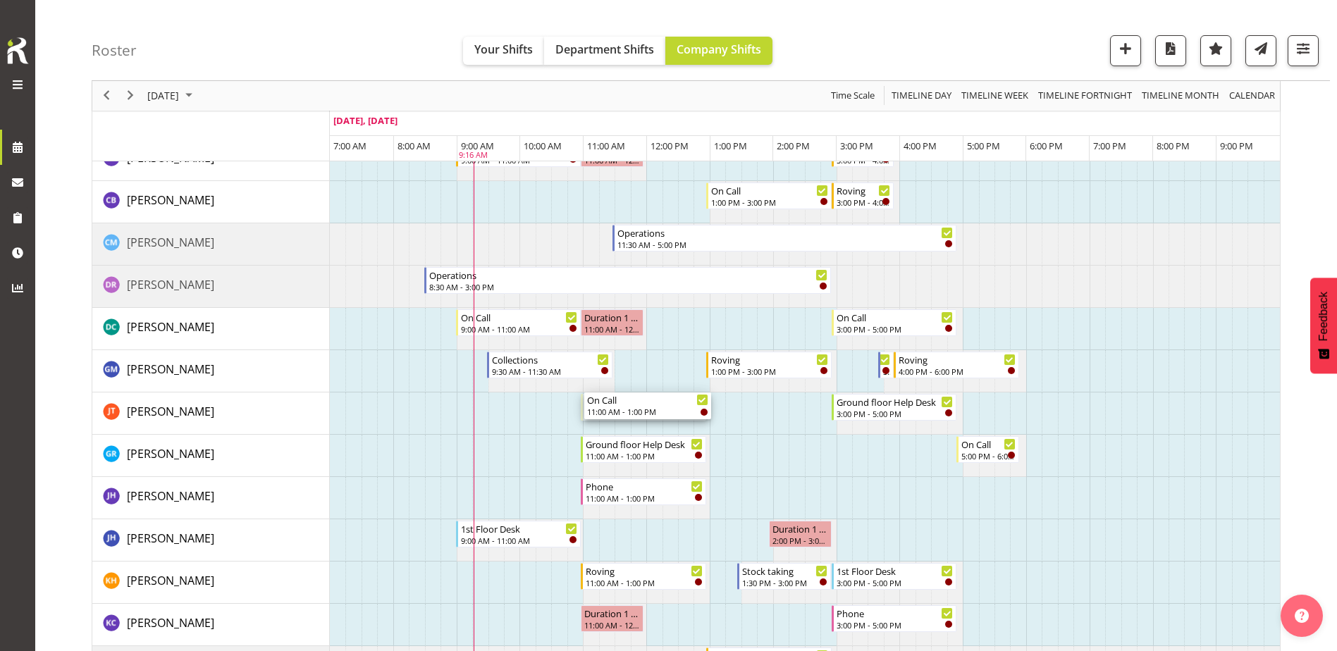
drag, startPoint x: 639, startPoint y: 403, endPoint x: 627, endPoint y: 422, distance: 23.1
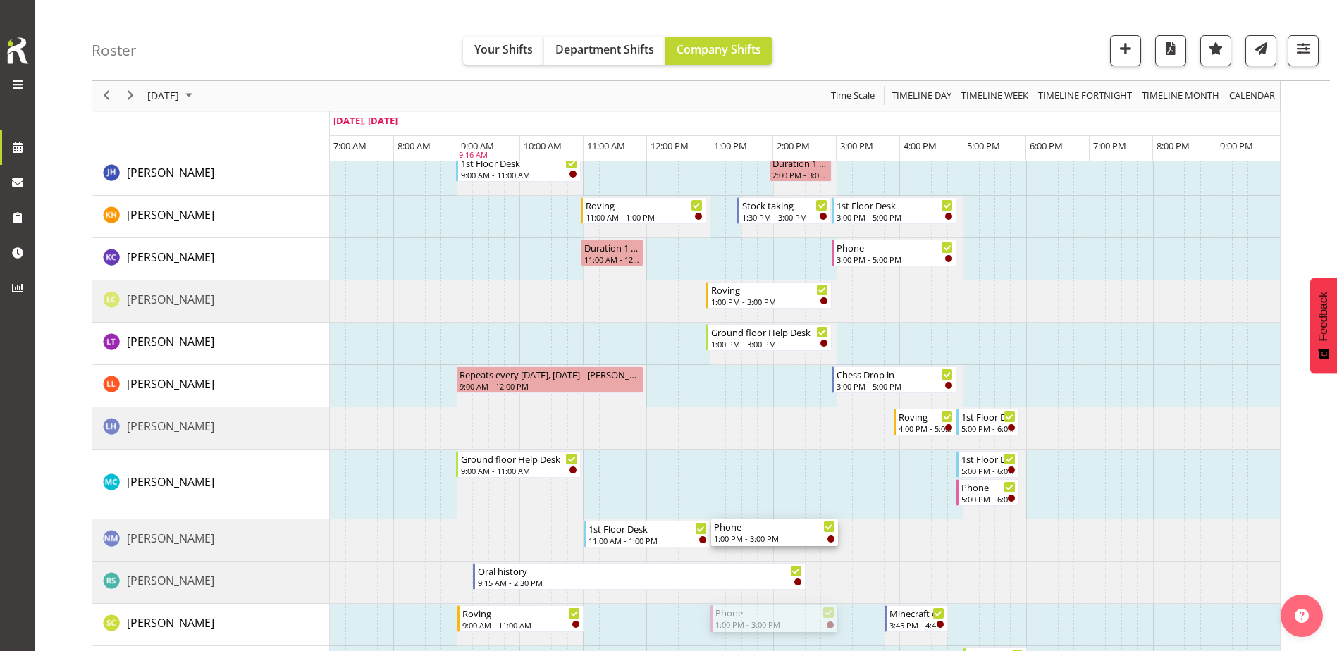
scroll to position [493, 0]
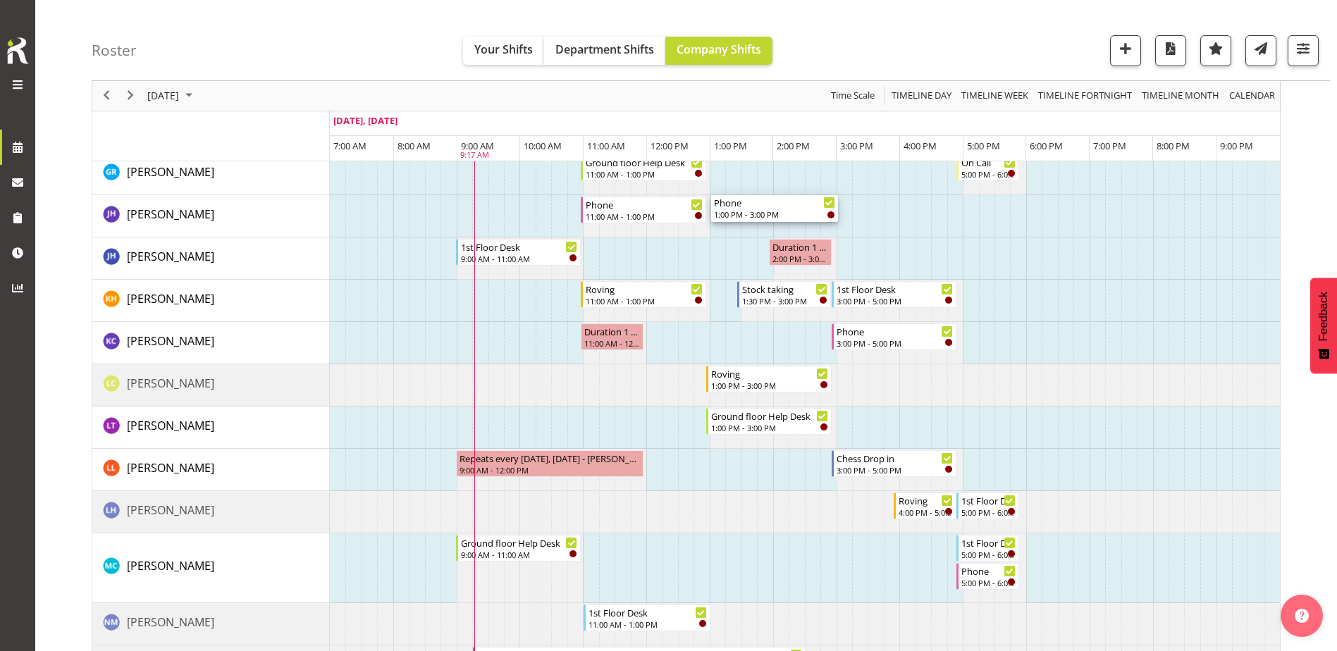
drag, startPoint x: 755, startPoint y: 439, endPoint x: 740, endPoint y: 212, distance: 227.5
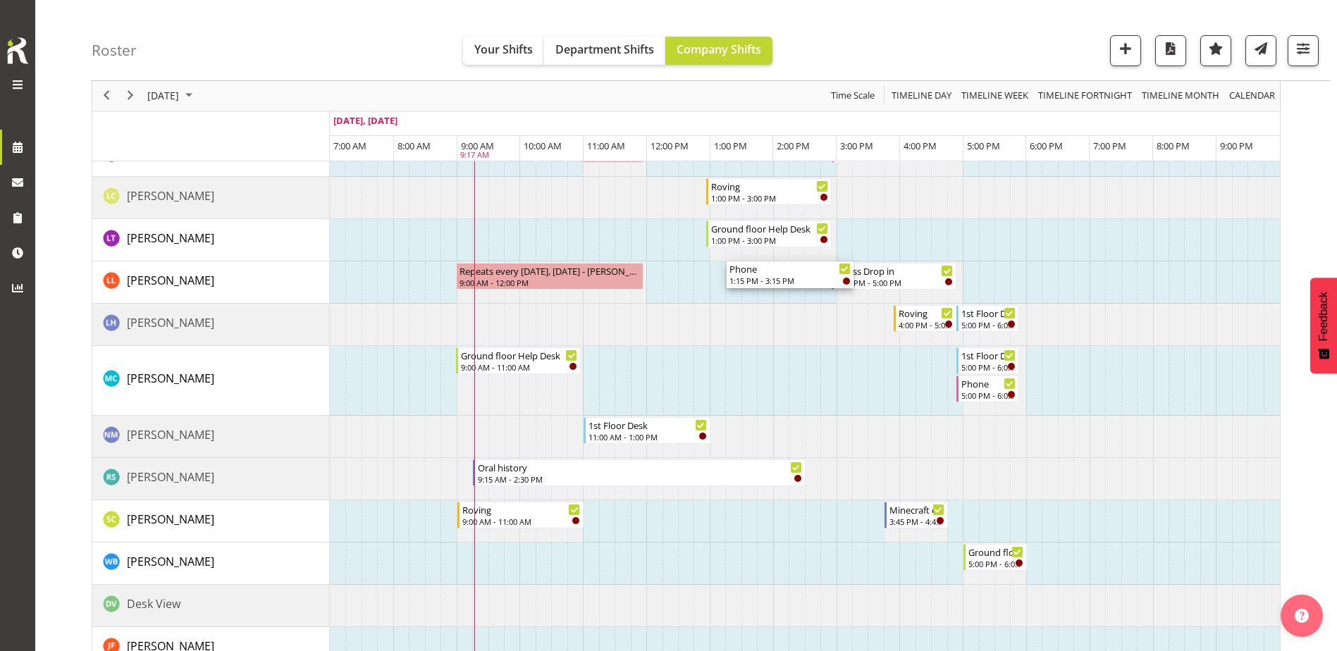
scroll to position [705, 0]
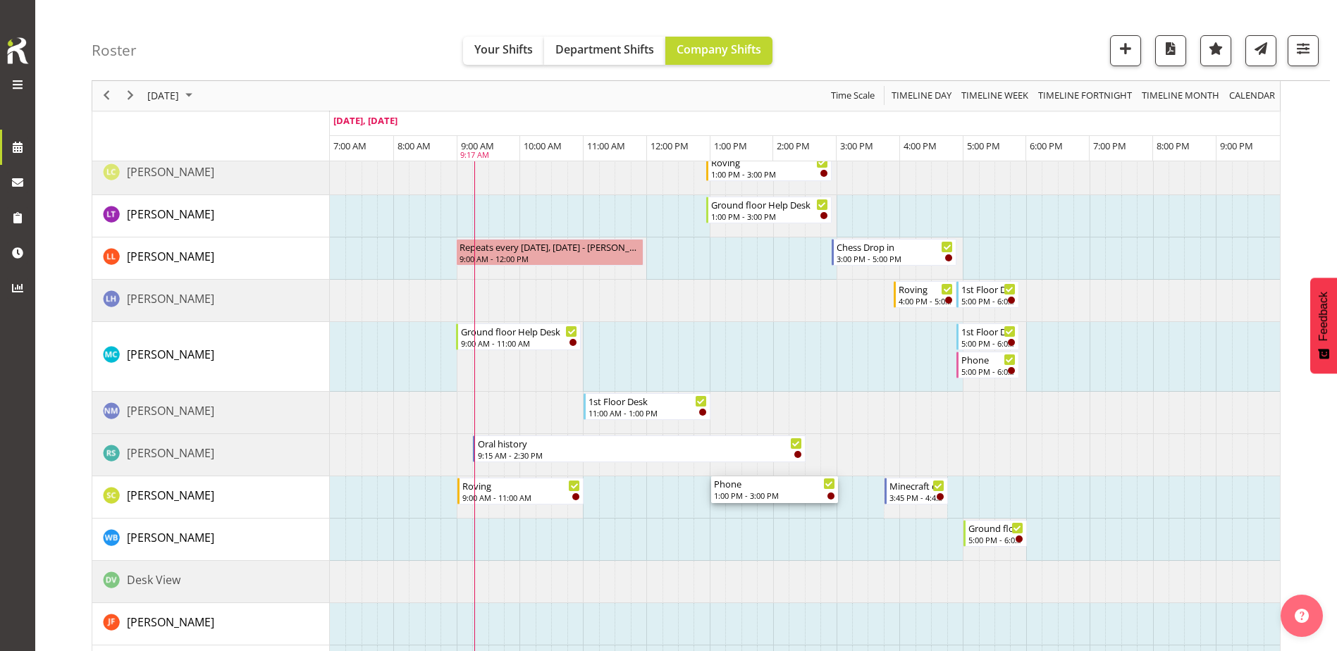
click at [754, 508] on div "Roving 11:00 AM - 1:00 PM Phone 9:00 AM - 11:00 AM 1st Floor Desk 1:00 PM - 3:0…" at bounding box center [805, 356] width 950 height 1677
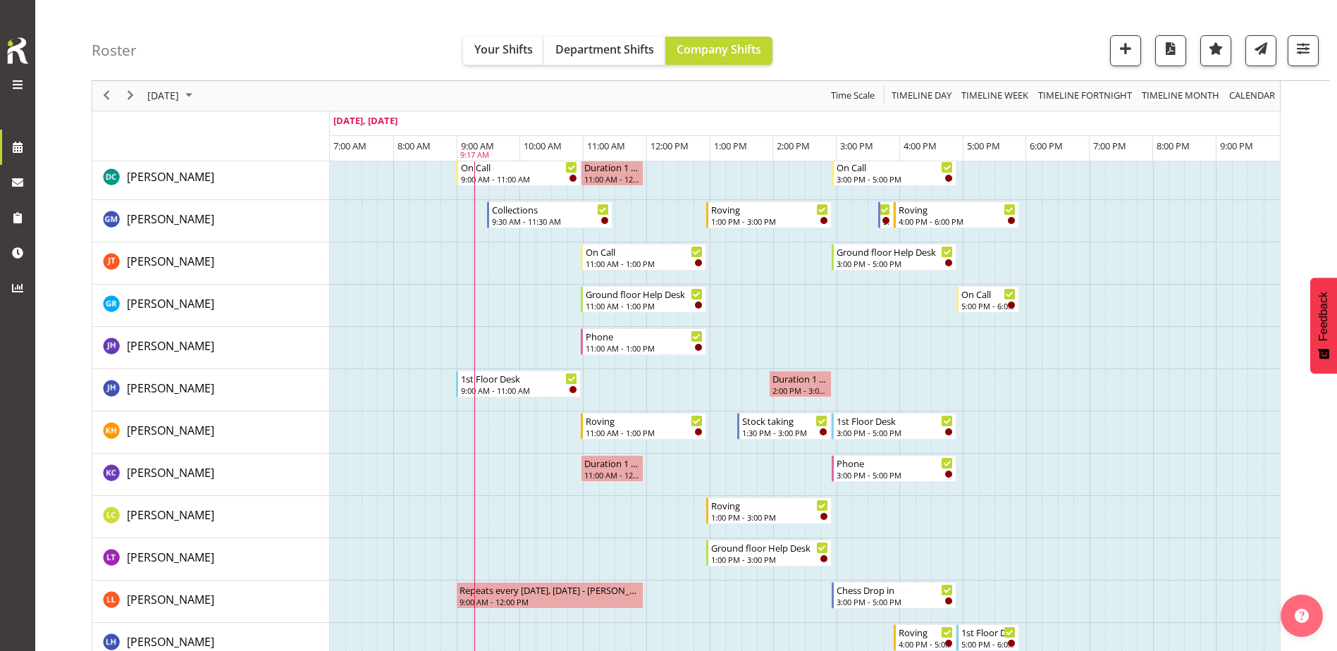
scroll to position [282, 0]
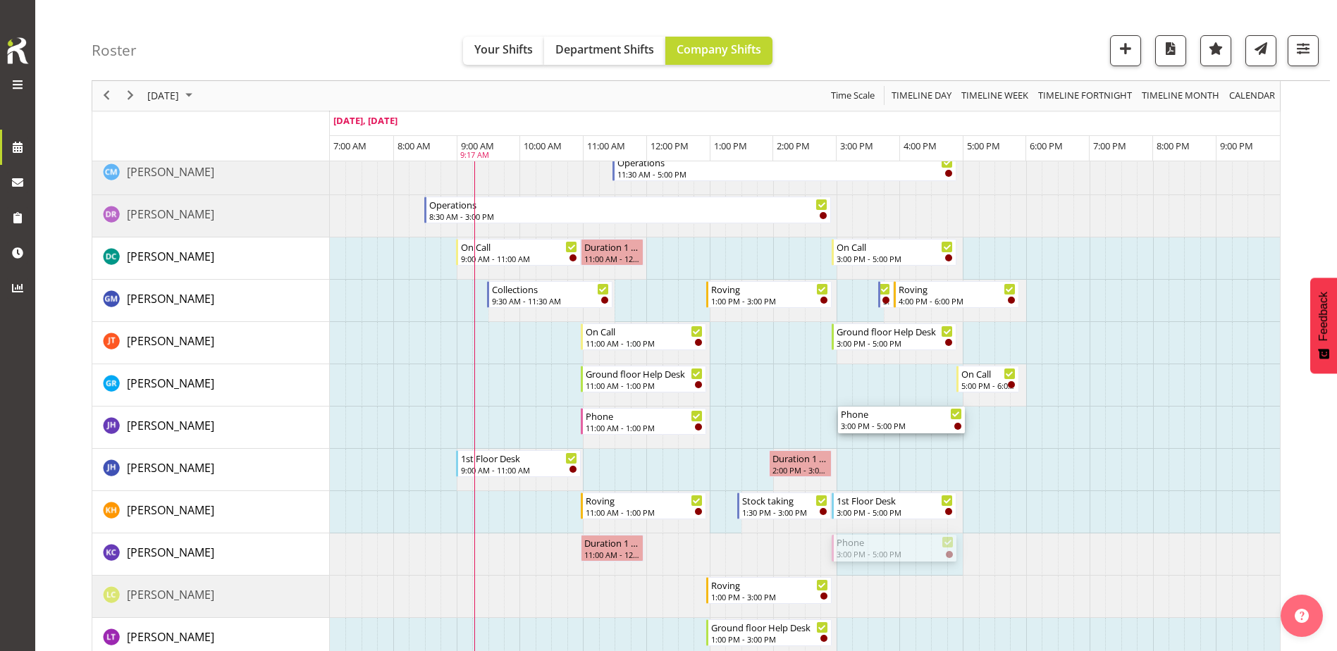
drag, startPoint x: 875, startPoint y: 549, endPoint x: 862, endPoint y: 439, distance: 110.7
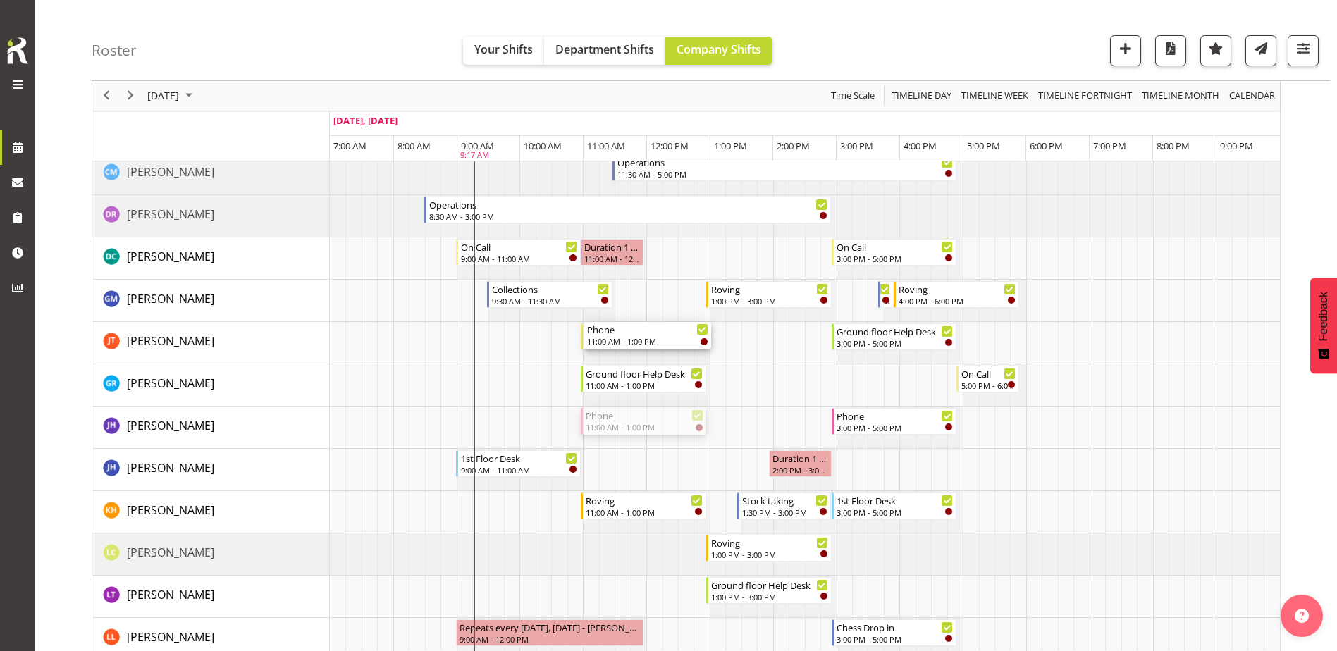
drag, startPoint x: 627, startPoint y: 357, endPoint x: 609, endPoint y: 336, distance: 28.0
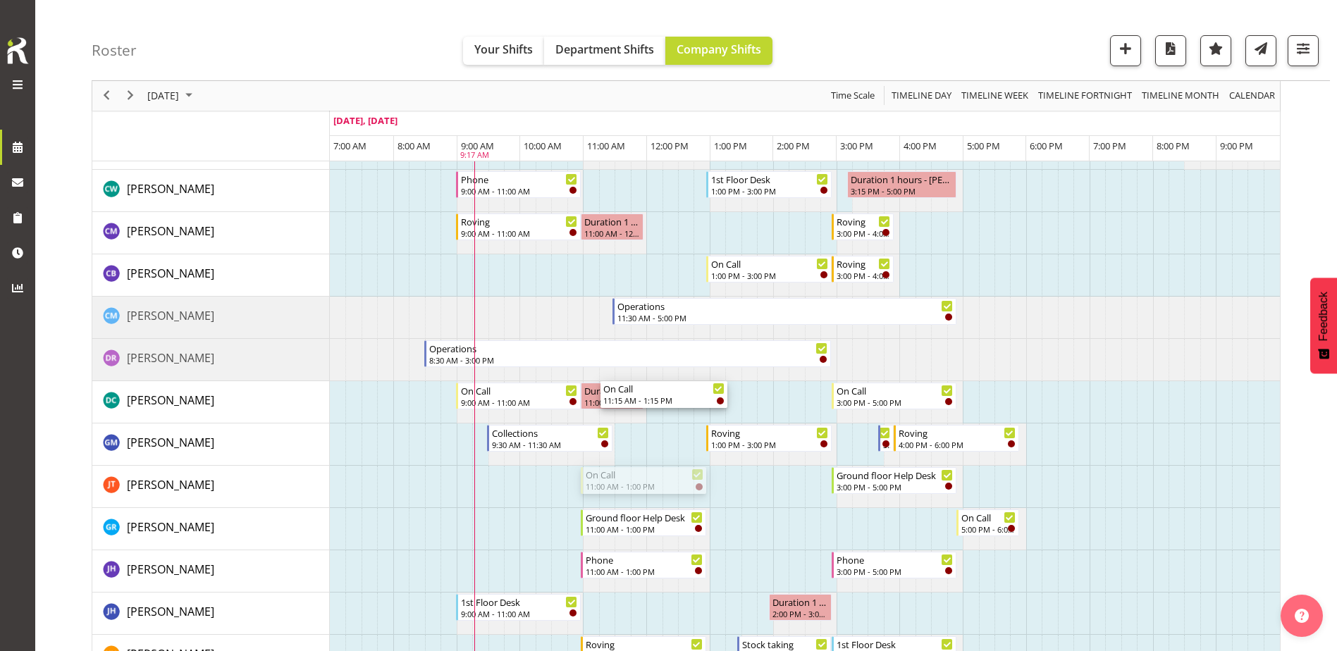
scroll to position [0, 0]
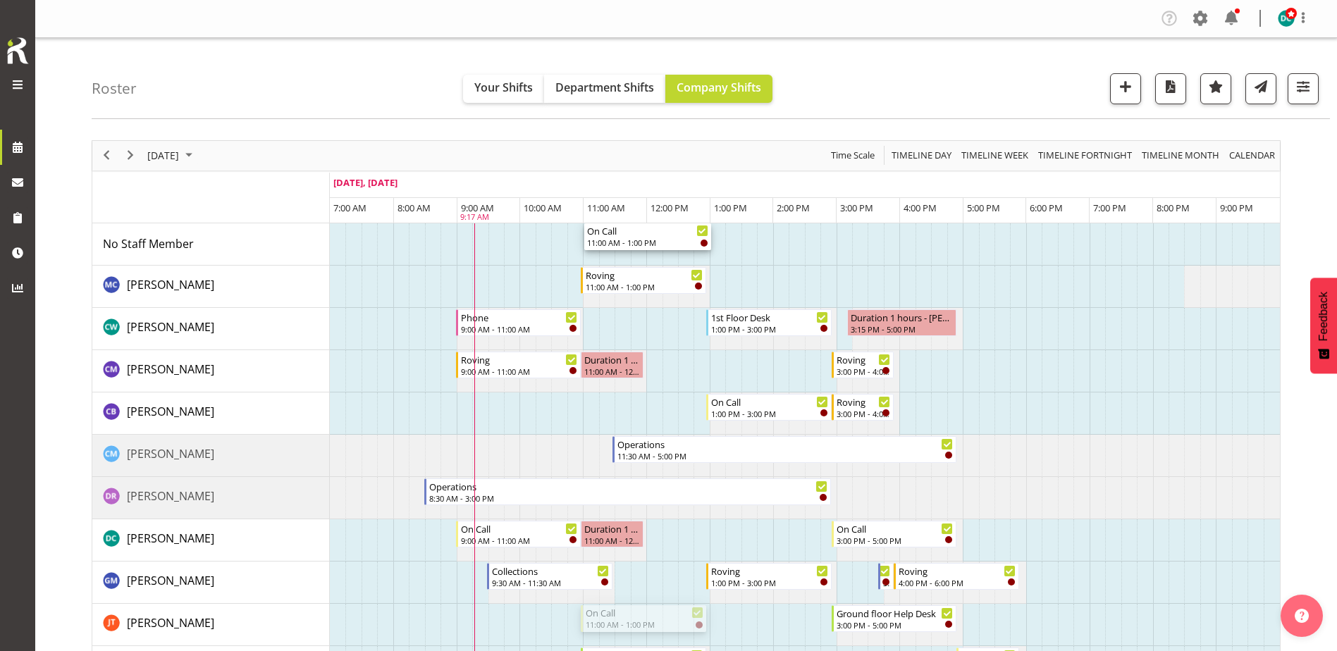
drag, startPoint x: 633, startPoint y: 332, endPoint x: 623, endPoint y: 249, distance: 83.9
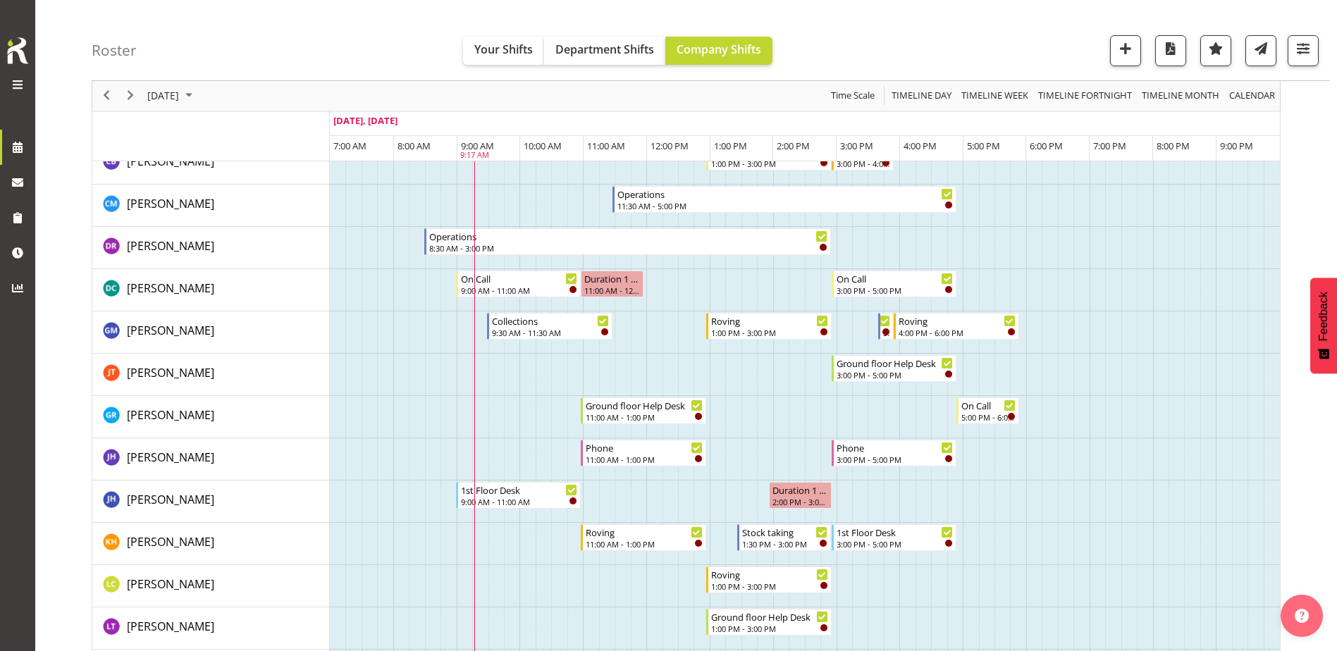
scroll to position [282, 0]
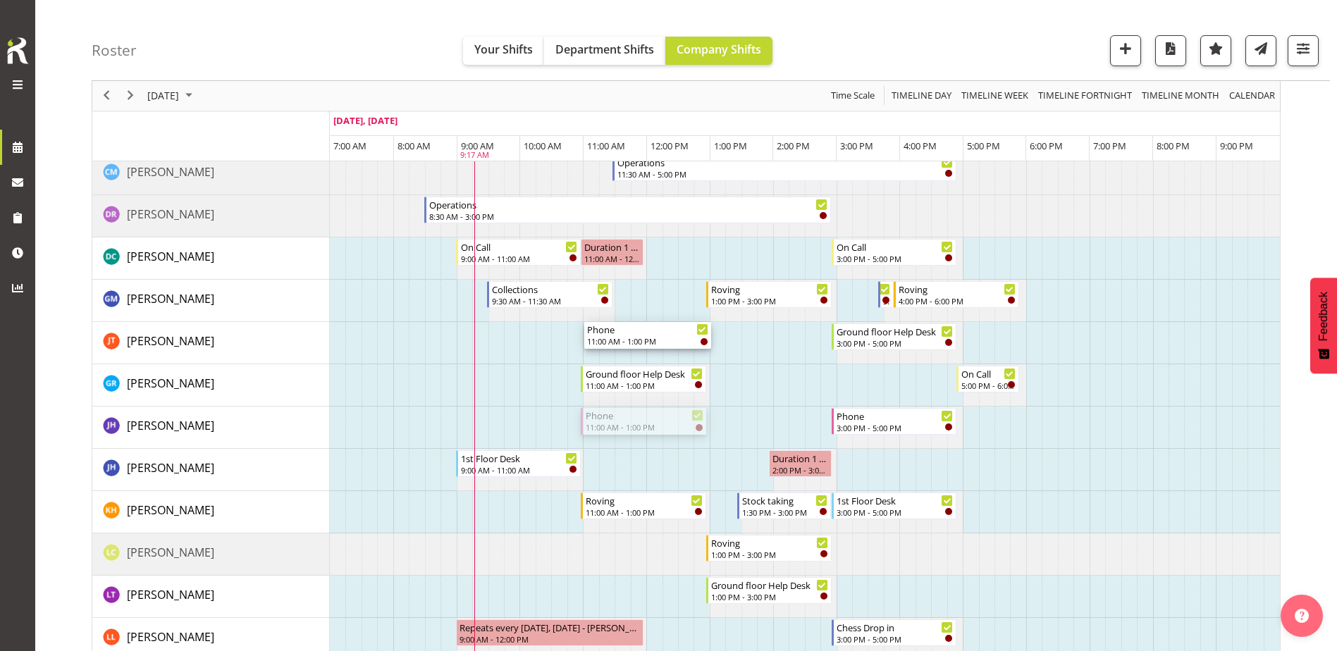
drag, startPoint x: 631, startPoint y: 420, endPoint x: 609, endPoint y: 348, distance: 75.8
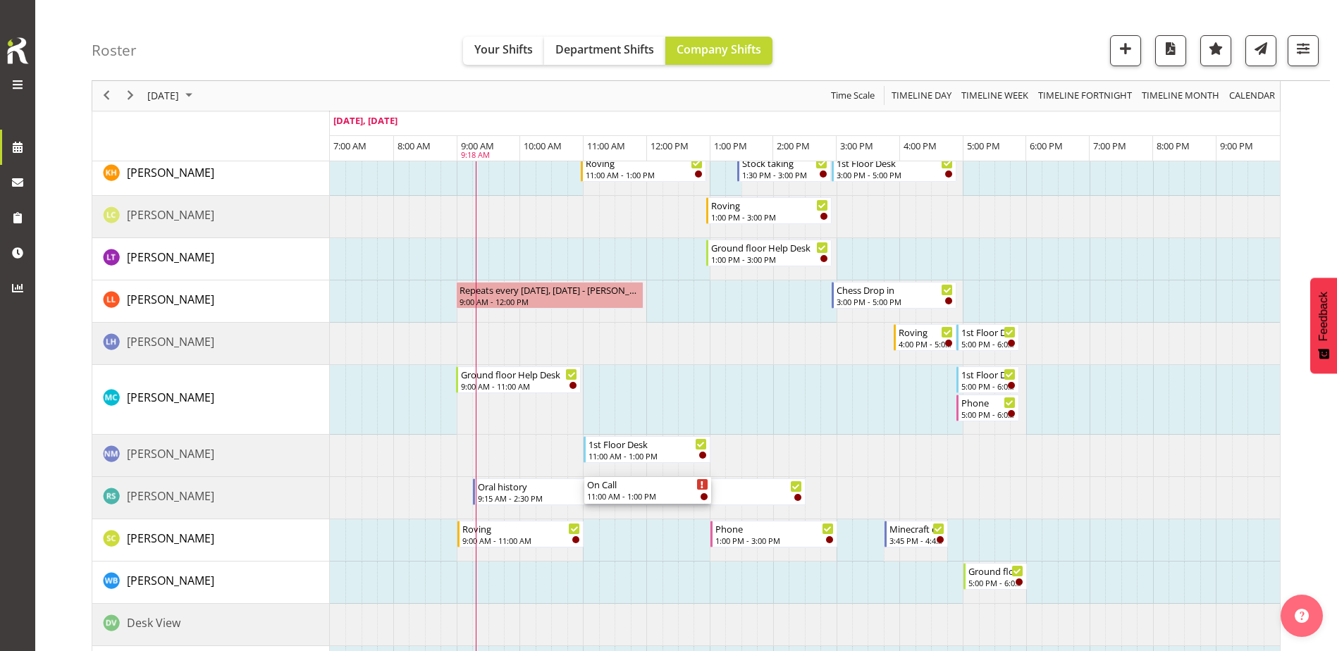
scroll to position [705, 0]
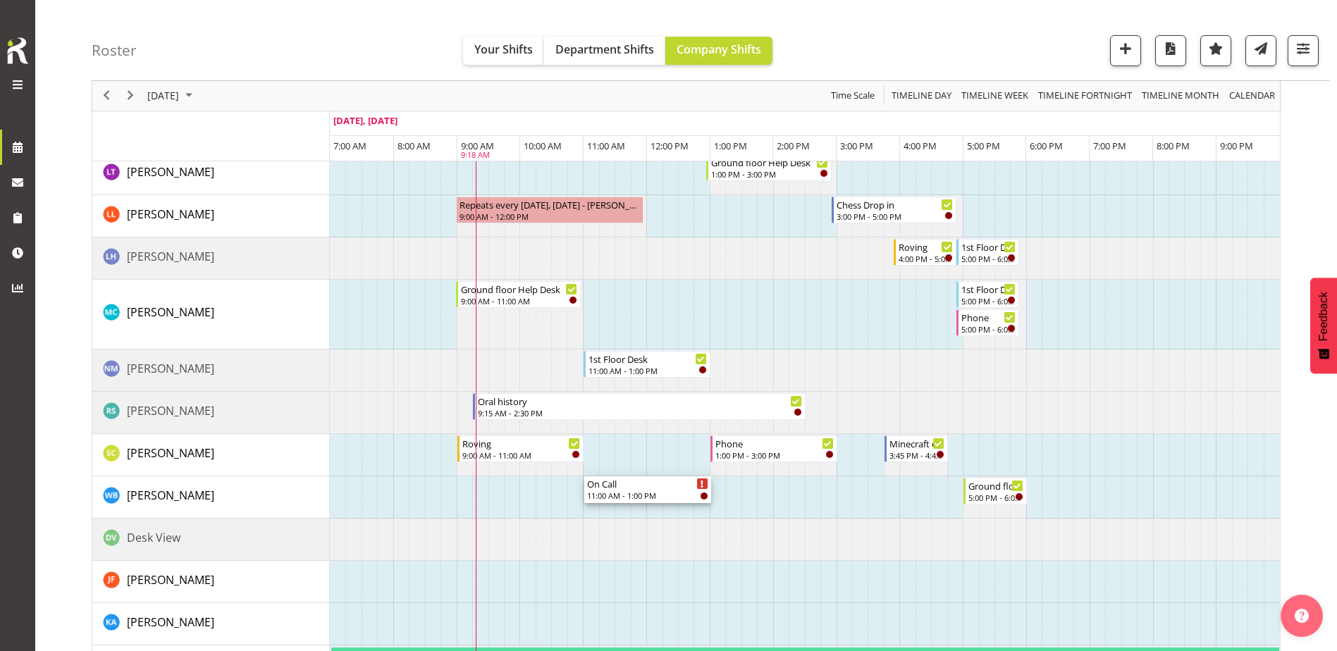
drag, startPoint x: 613, startPoint y: 290, endPoint x: 589, endPoint y: 506, distance: 217.1
click at [589, 506] on div "On Call 11:00 AM - 1:00 PM Roving 11:00 AM - 1:00 PM Phone 9:00 AM - 11:00 AM 1…" at bounding box center [805, 356] width 950 height 1677
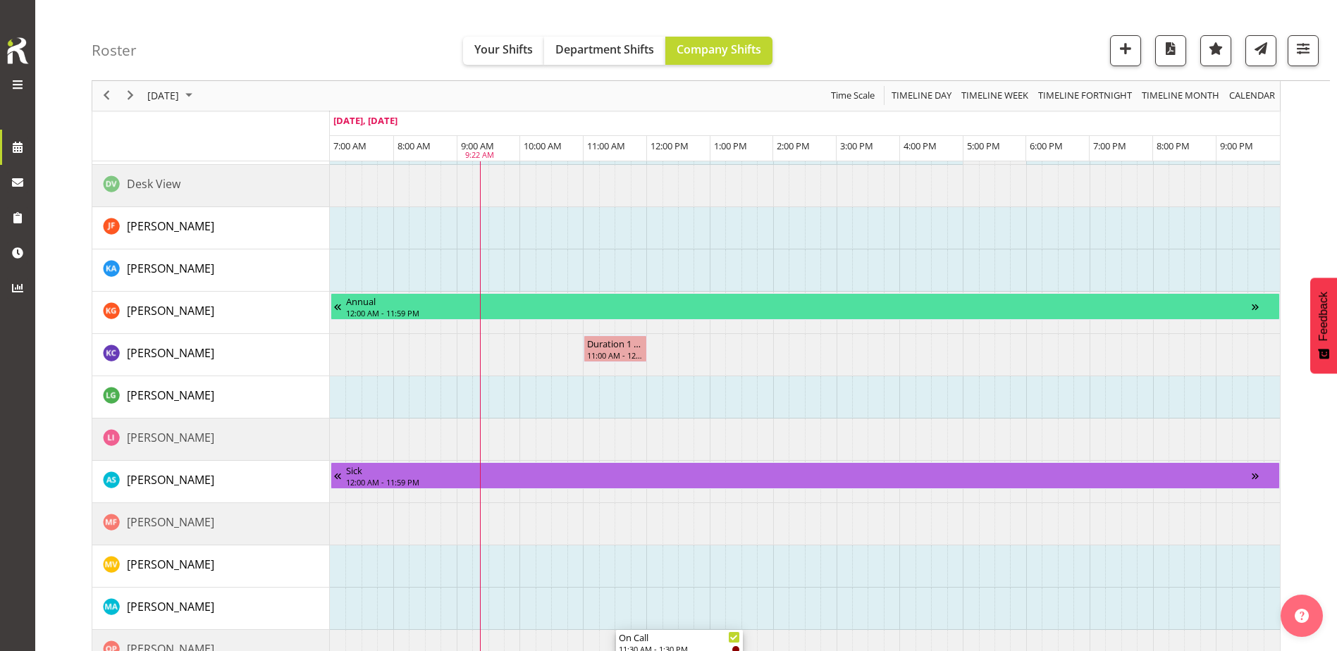
scroll to position [1128, 0]
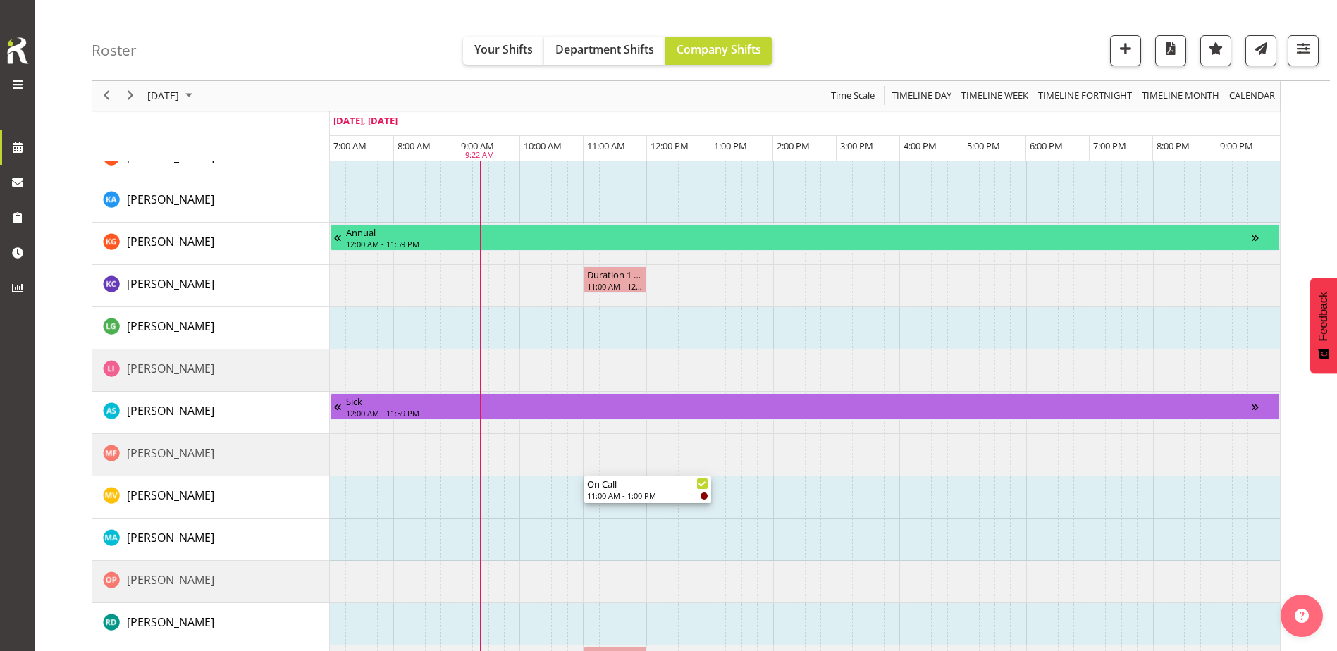
drag, startPoint x: 627, startPoint y: 489, endPoint x: 611, endPoint y: 516, distance: 31.7
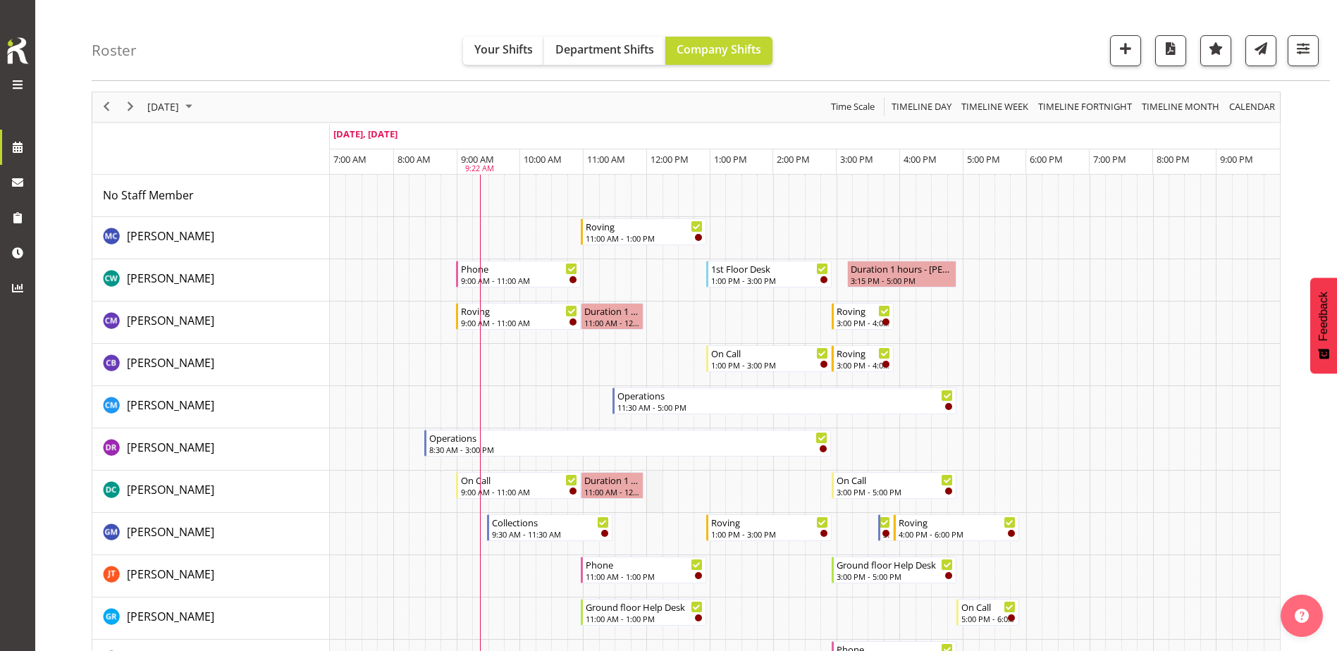
scroll to position [0, 0]
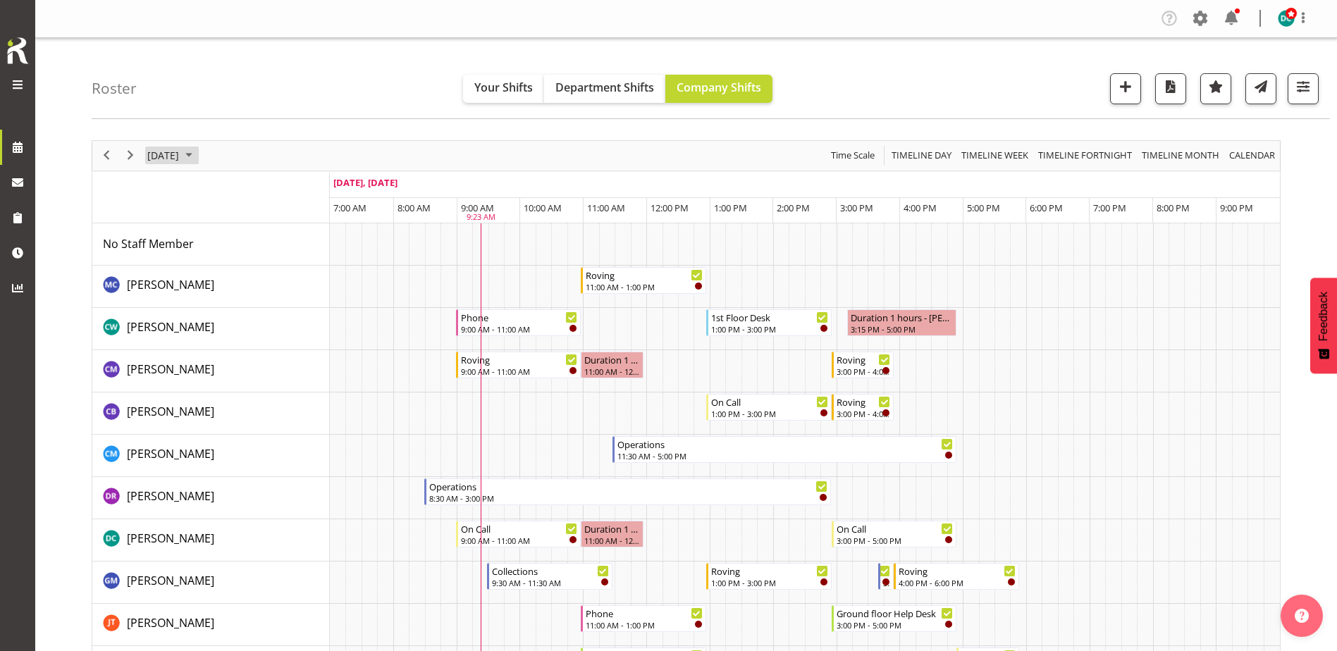
click at [180, 155] on span "[DATE]" at bounding box center [163, 156] width 35 height 18
drag, startPoint x: 290, startPoint y: 287, endPoint x: 330, endPoint y: 306, distance: 44.5
click at [290, 286] on span "20" at bounding box center [297, 287] width 21 height 21
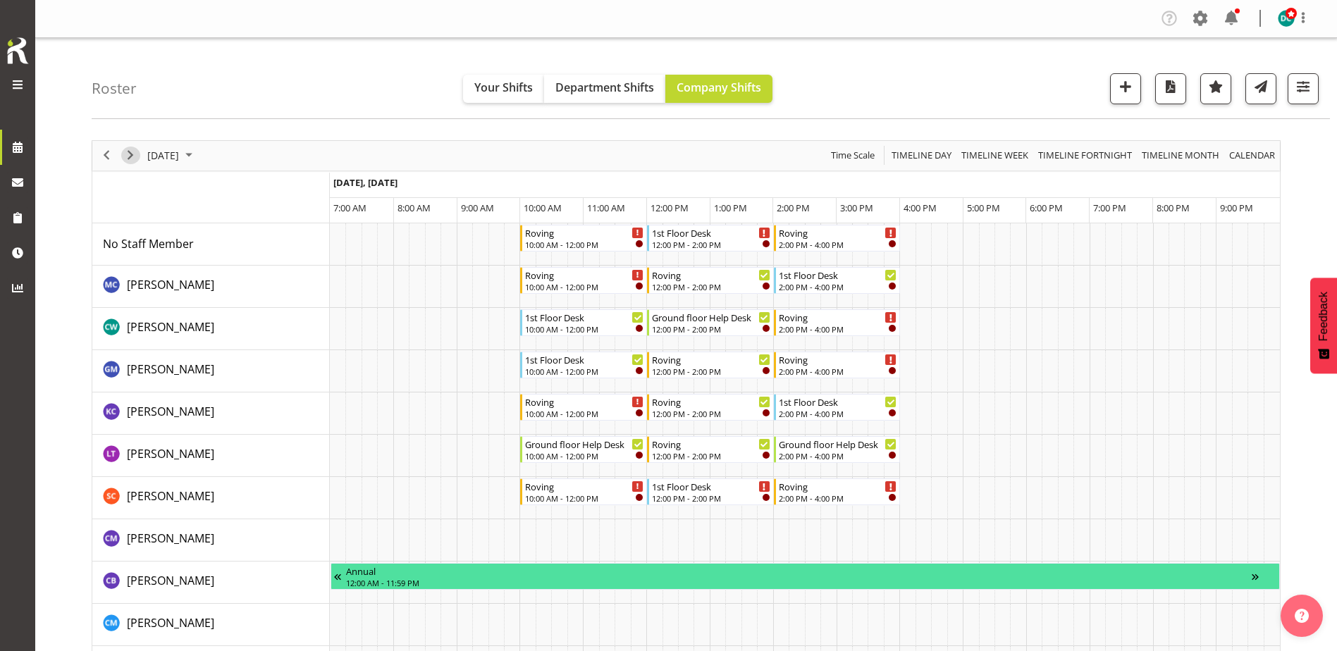
drag, startPoint x: 127, startPoint y: 154, endPoint x: 125, endPoint y: 197, distance: 43.1
click at [127, 154] on span "Next" at bounding box center [130, 156] width 17 height 18
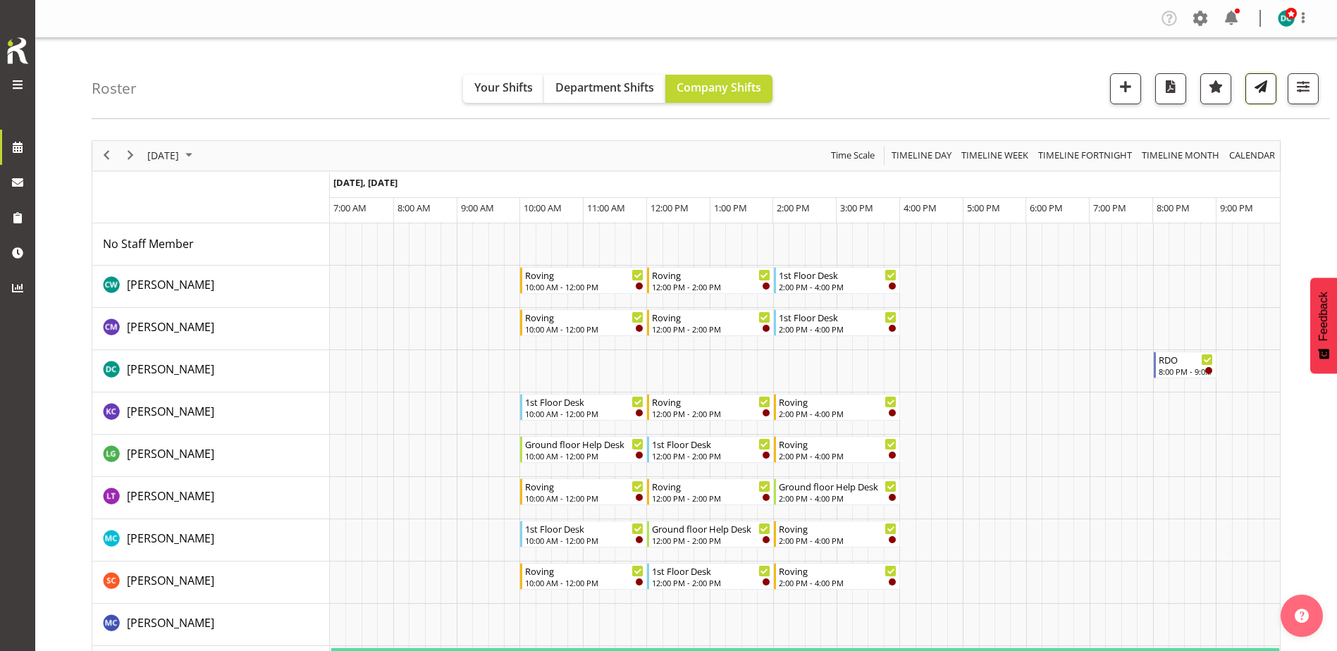
click at [1261, 92] on span "button" at bounding box center [1261, 87] width 18 height 18
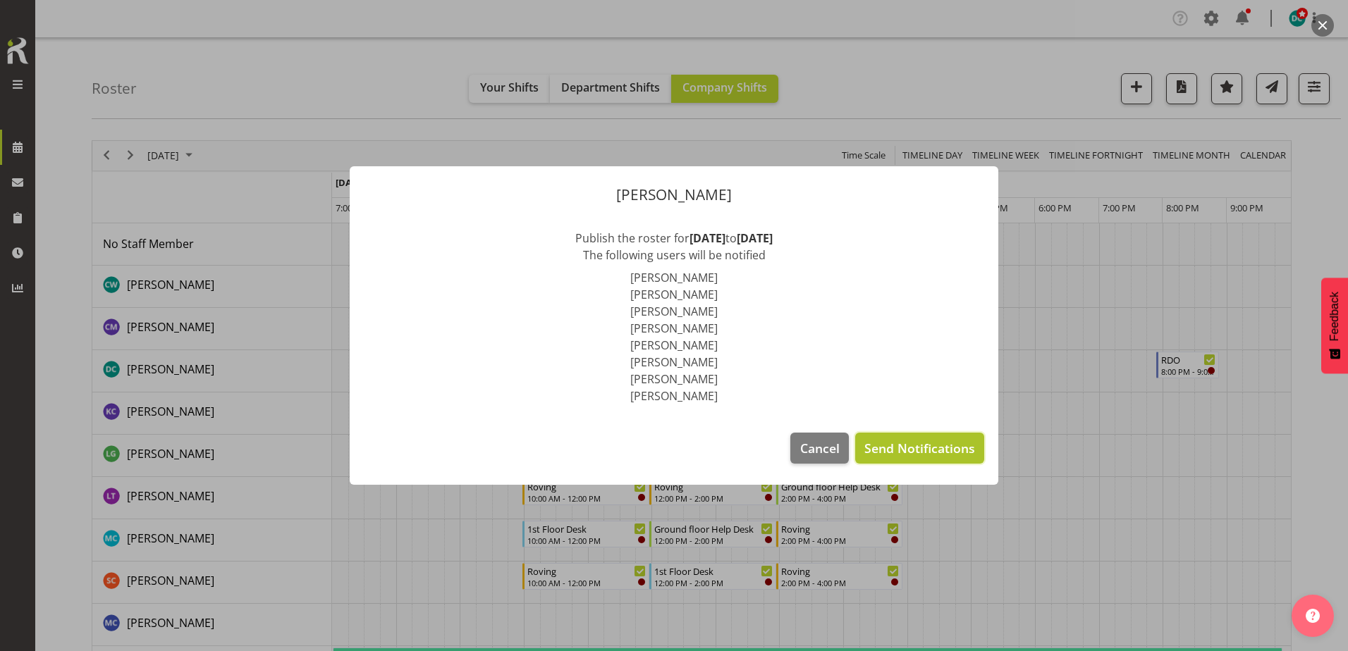
click at [917, 449] on span "Send Notifications" at bounding box center [919, 448] width 111 height 18
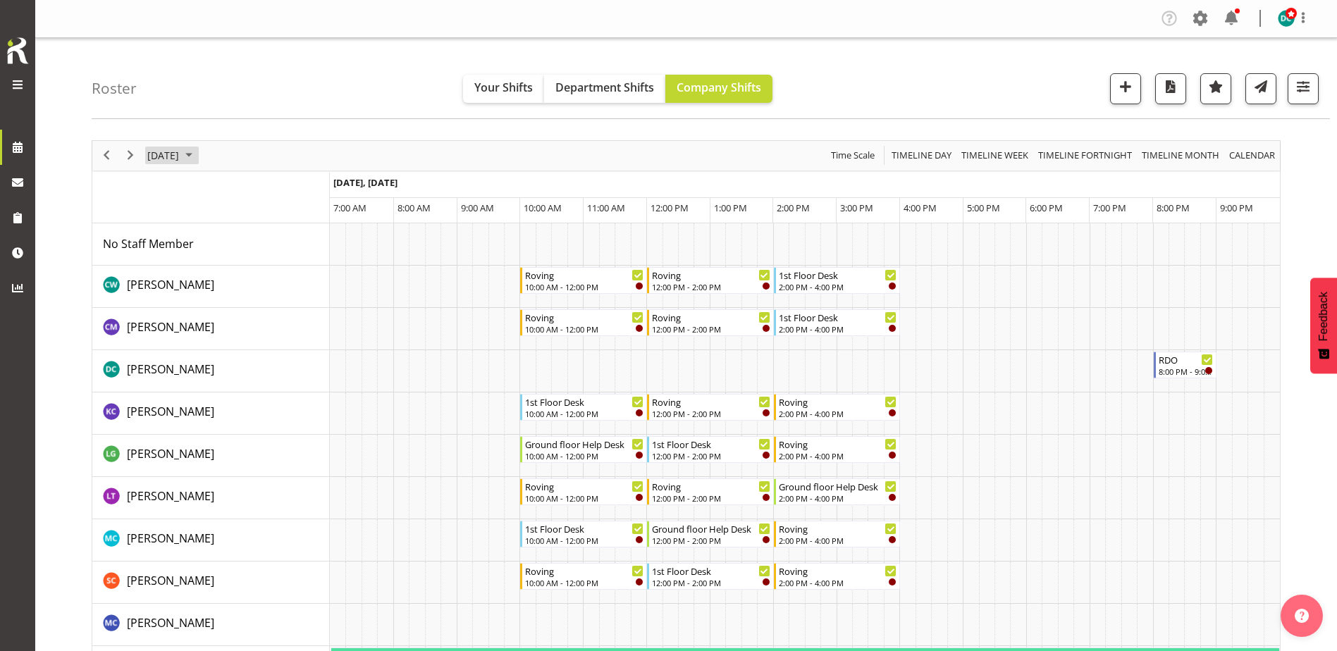
click at [180, 152] on span "[DATE]" at bounding box center [163, 156] width 35 height 18
click at [292, 365] on button "[DATE]" at bounding box center [284, 365] width 48 height 20
